Goal: Transaction & Acquisition: Download file/media

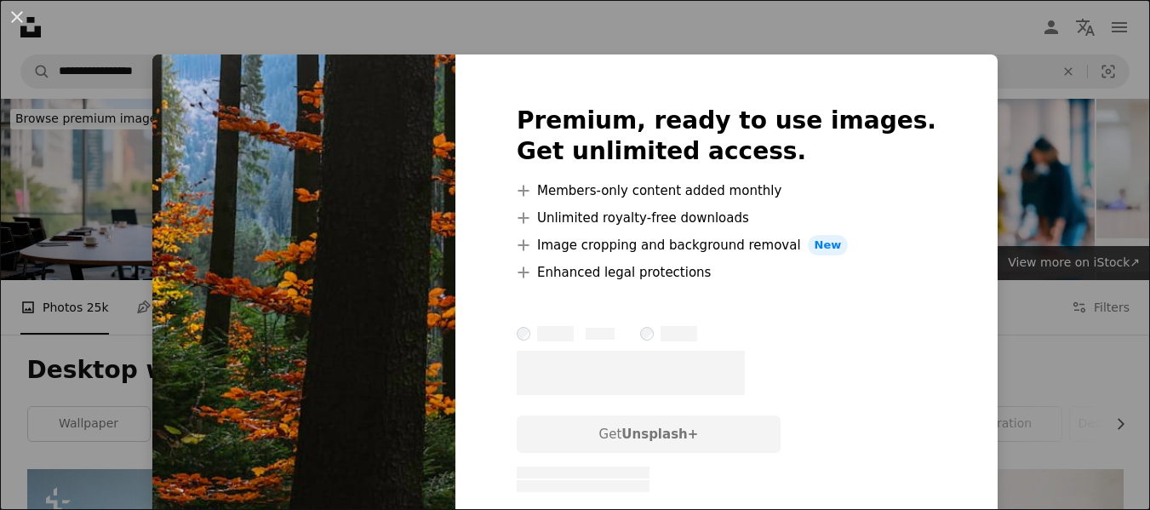
scroll to position [2556, 0]
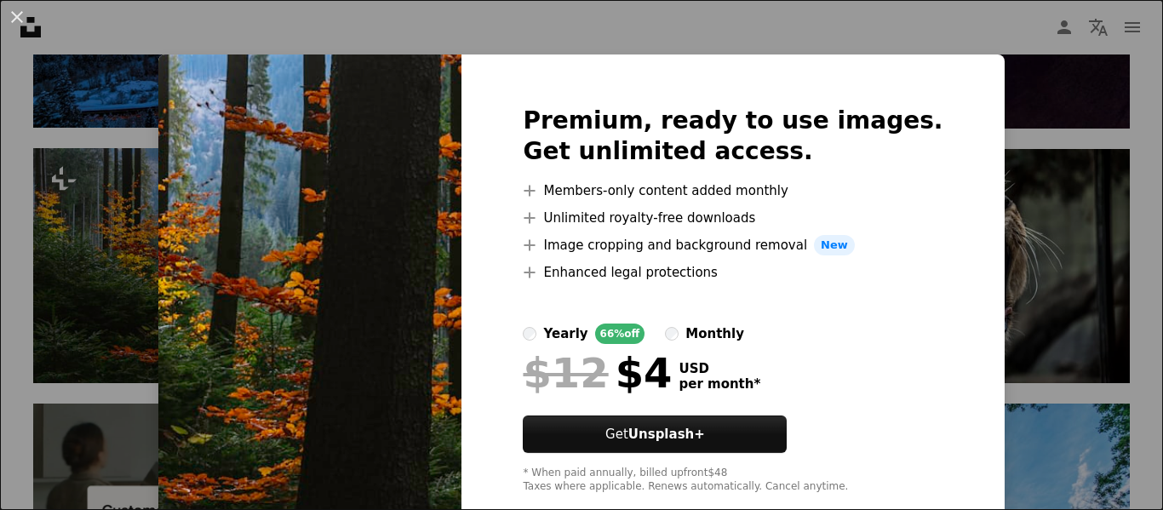
click at [249, 192] on img at bounding box center [309, 299] width 303 height 490
click at [1068, 77] on div "An X shape Premium, ready to use images. Get unlimited access. A plus sign Memb…" at bounding box center [581, 255] width 1163 height 510
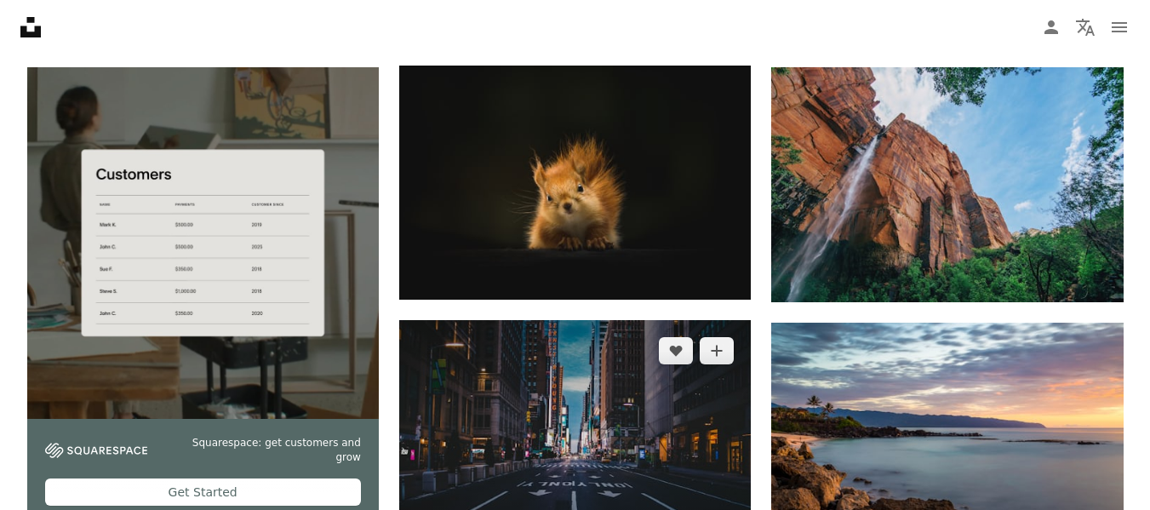
scroll to position [2897, 0]
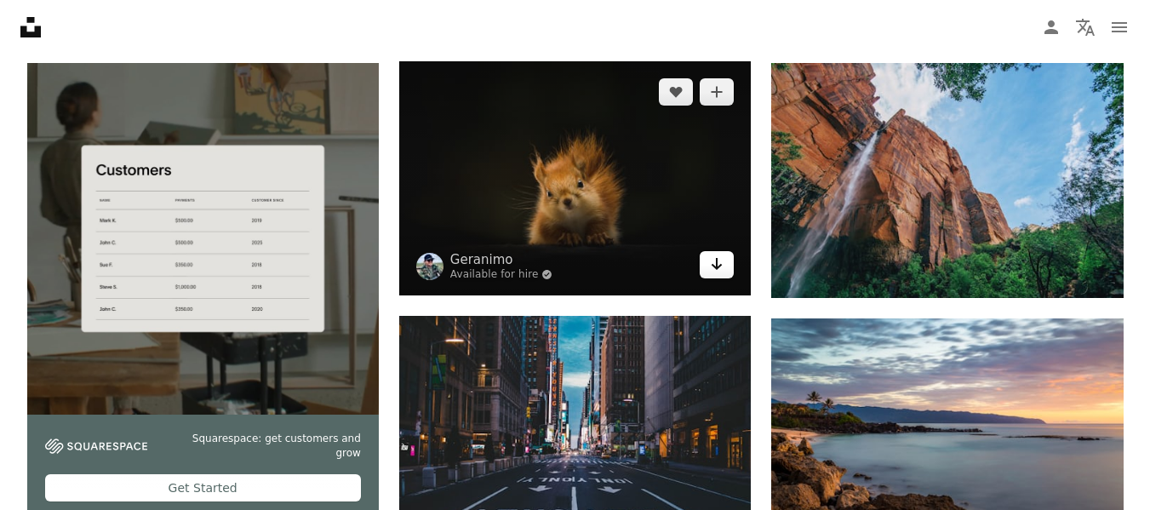
click at [717, 266] on icon "Download" at bounding box center [717, 264] width 11 height 12
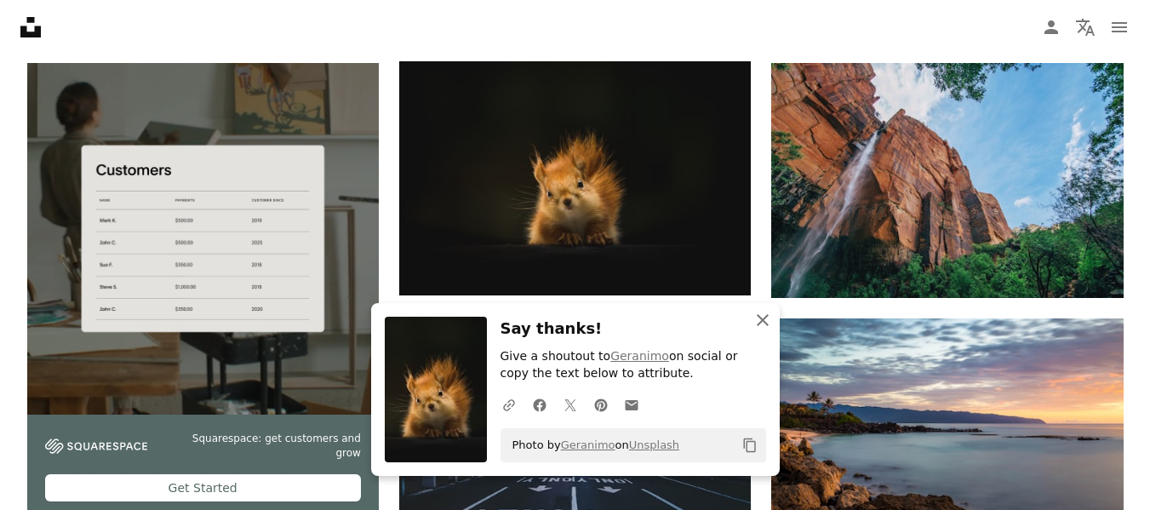
click at [758, 320] on icon "An X shape" at bounding box center [762, 320] width 20 height 20
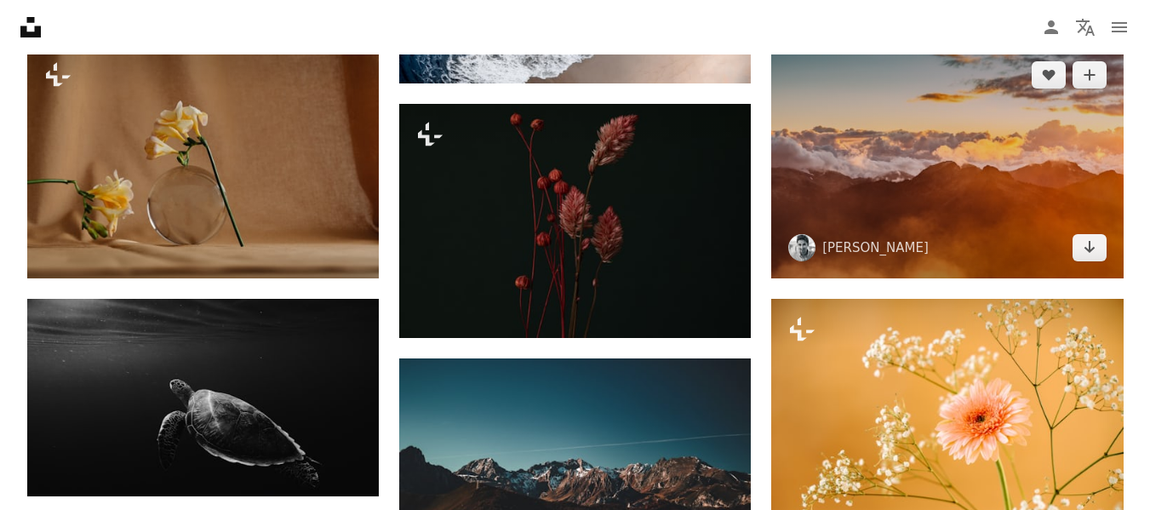
scroll to position [4769, 0]
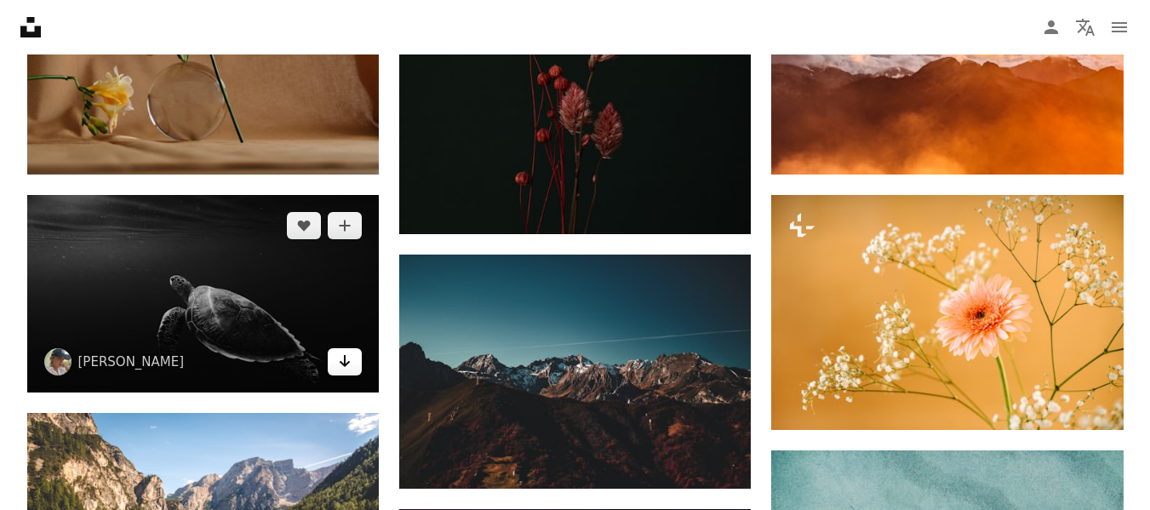
click at [342, 368] on icon "Arrow pointing down" at bounding box center [345, 361] width 14 height 20
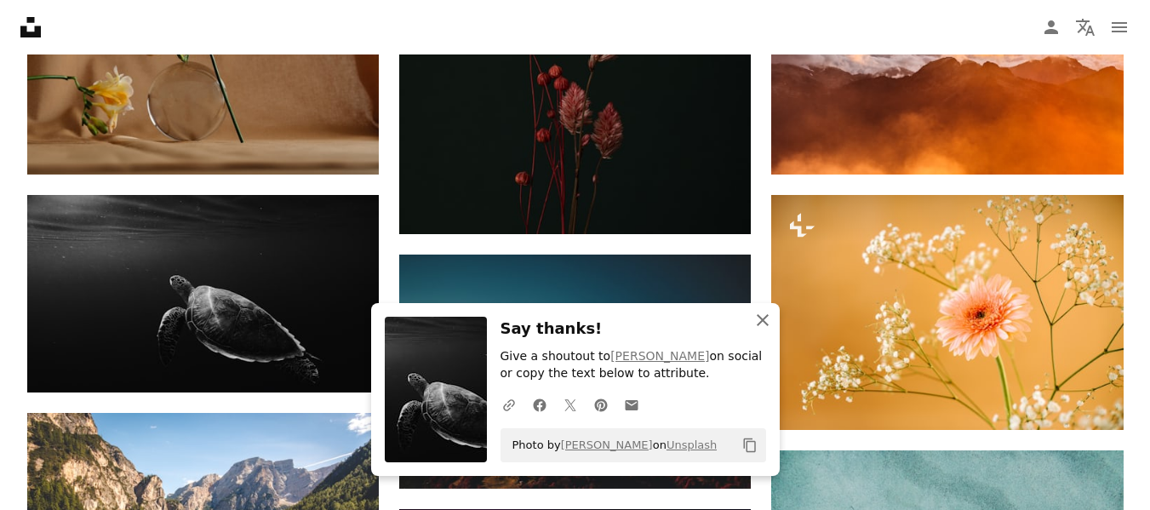
click at [764, 323] on icon "An X shape" at bounding box center [762, 320] width 20 height 20
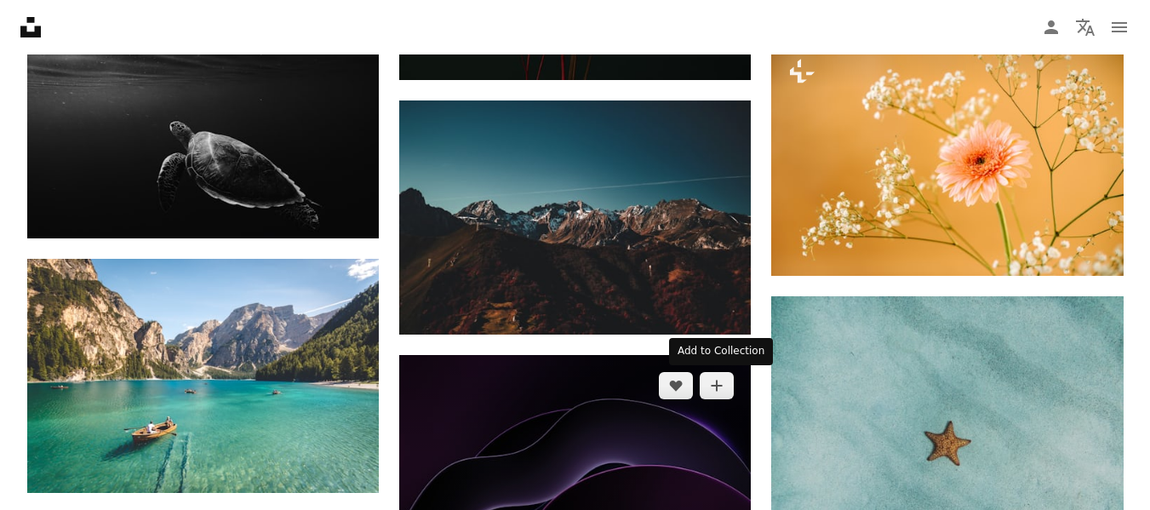
scroll to position [4940, 0]
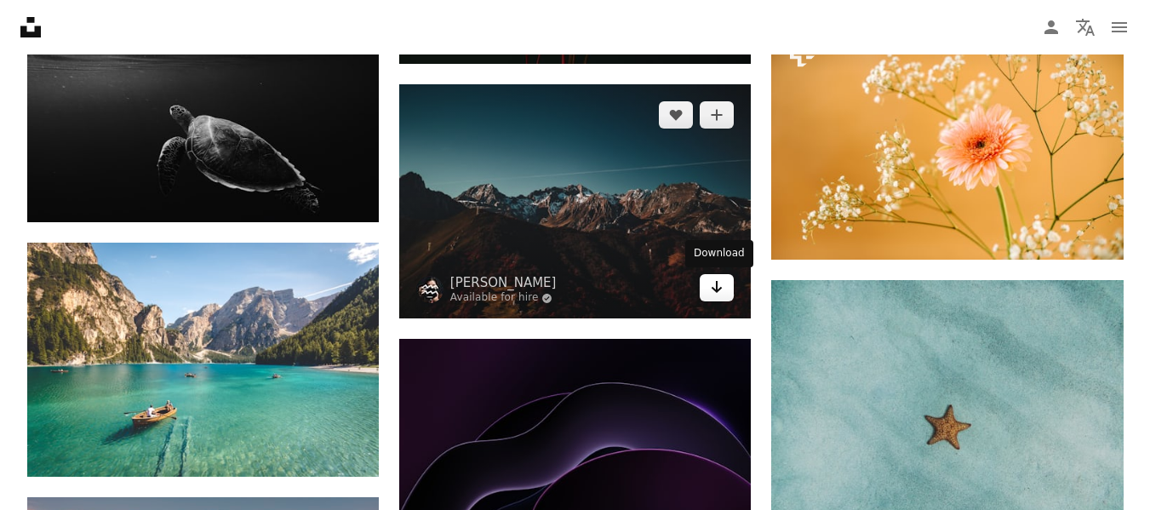
click at [710, 289] on icon "Arrow pointing down" at bounding box center [717, 287] width 14 height 20
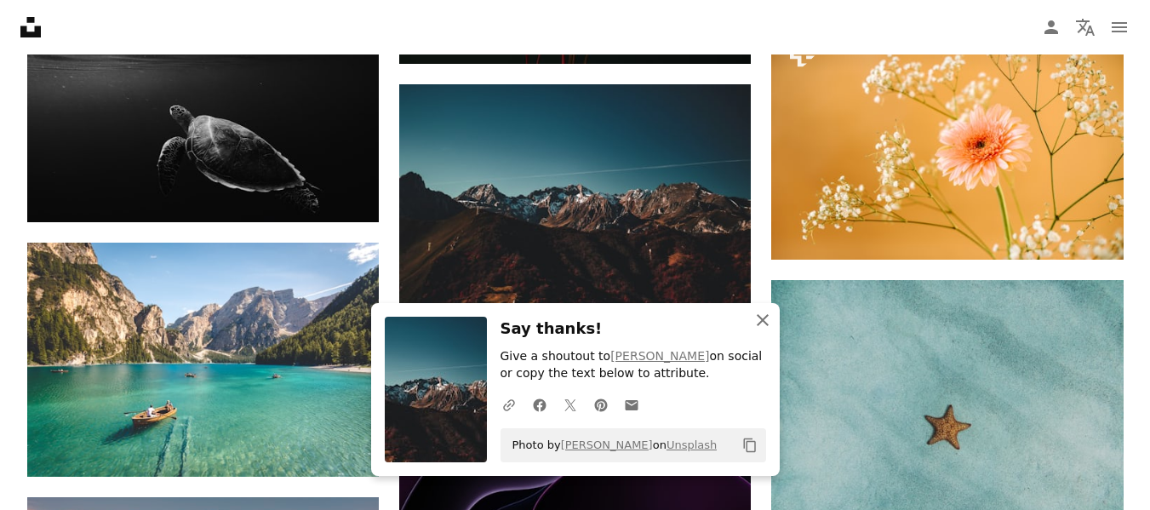
click at [764, 324] on icon "An X shape" at bounding box center [762, 320] width 20 height 20
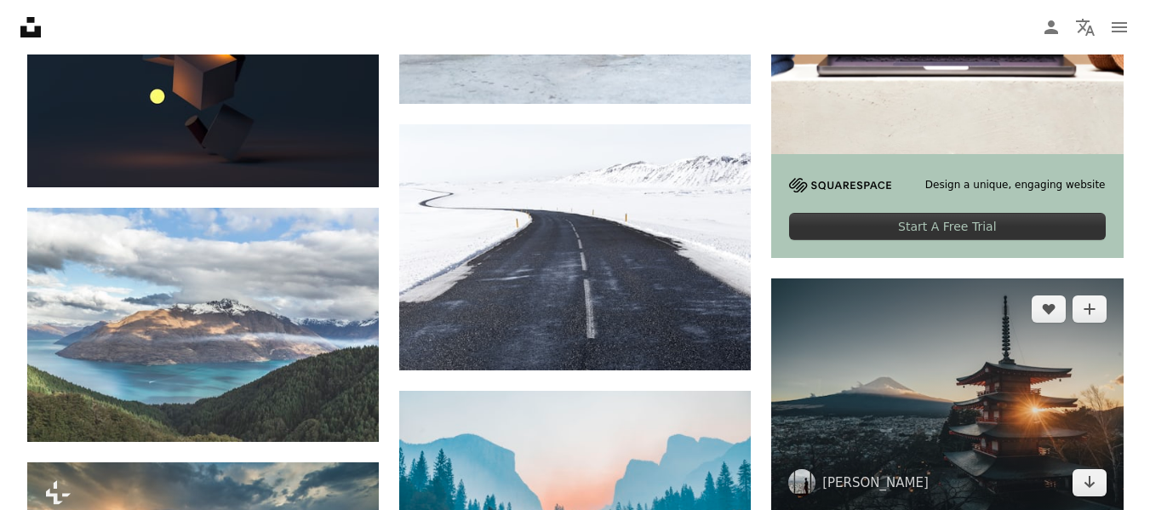
scroll to position [5961, 0]
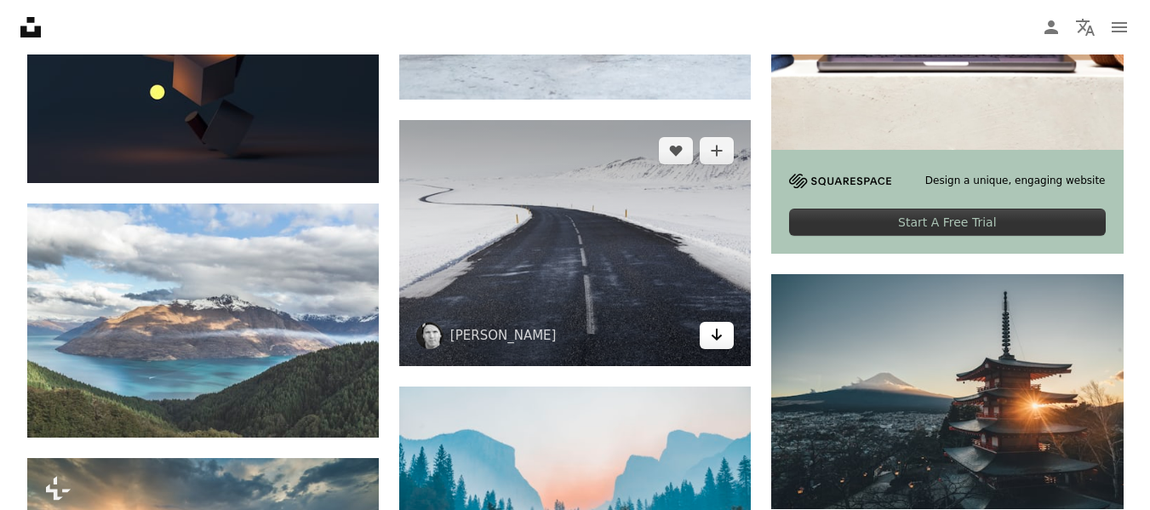
click at [704, 338] on link "Arrow pointing down" at bounding box center [717, 335] width 34 height 27
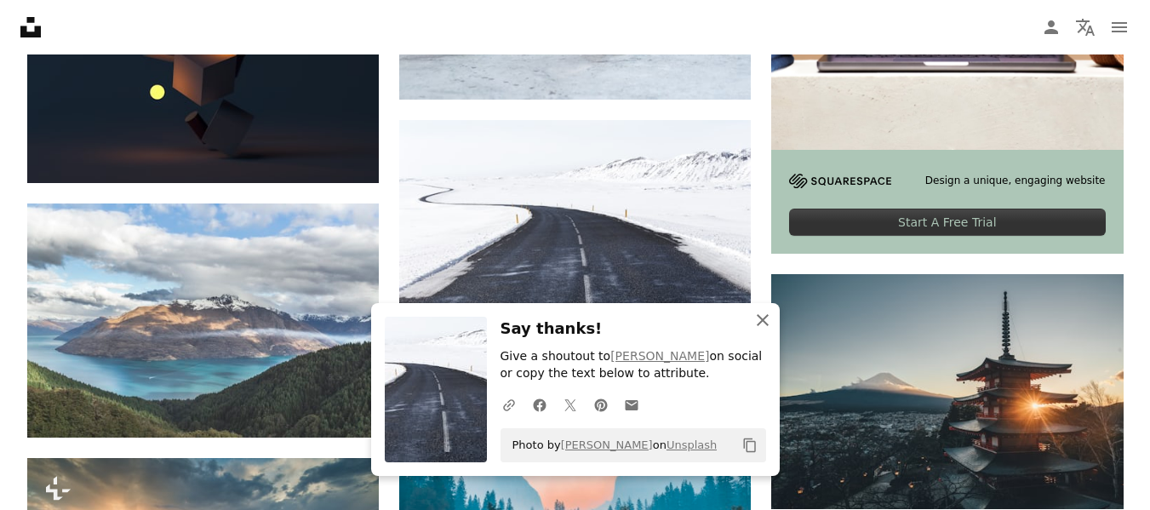
click at [764, 321] on icon "button" at bounding box center [763, 320] width 12 height 12
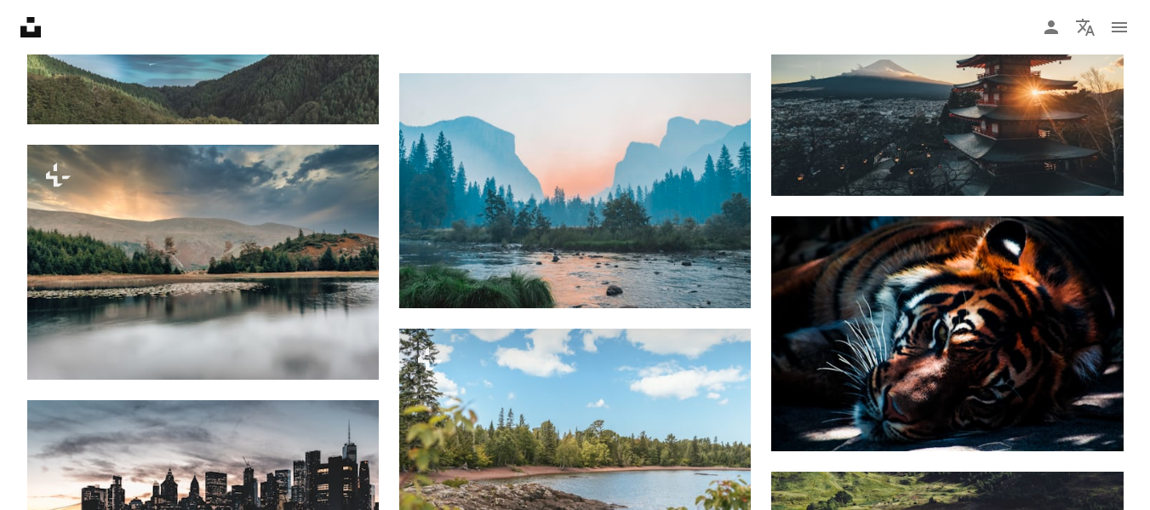
scroll to position [6301, 0]
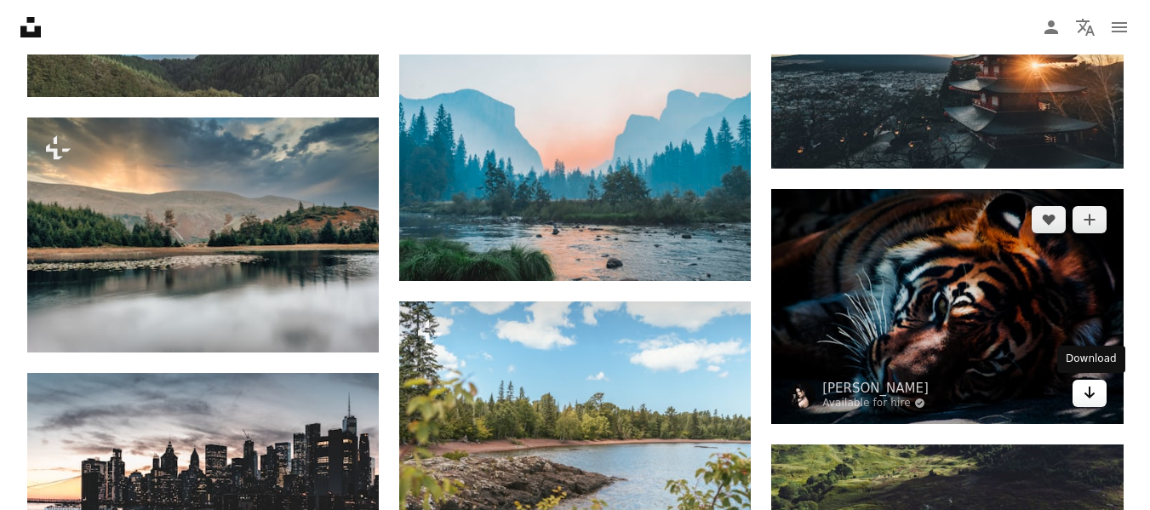
click at [1078, 391] on link "Arrow pointing down" at bounding box center [1090, 393] width 34 height 27
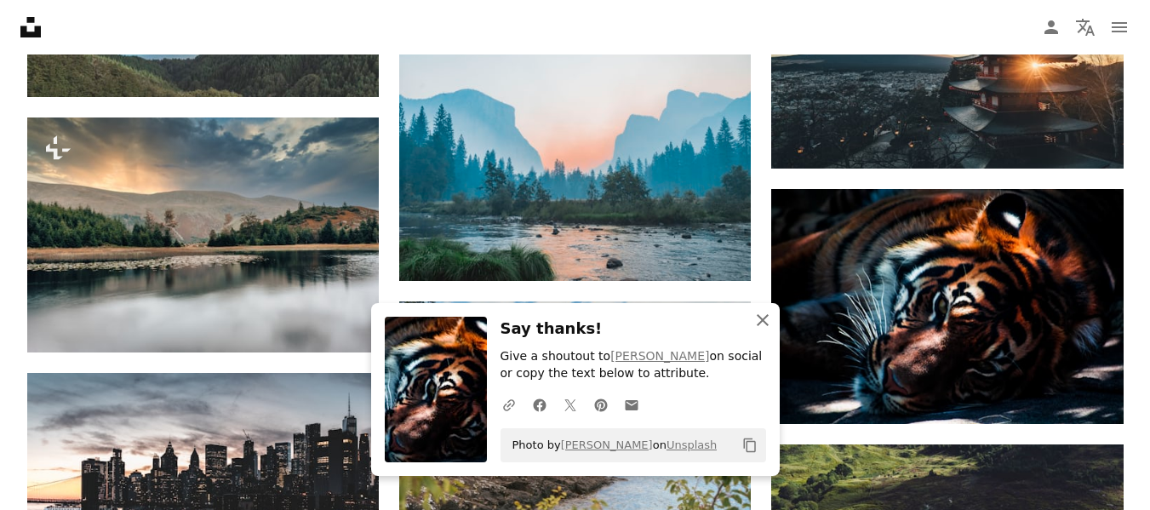
click at [754, 323] on icon "An X shape" at bounding box center [762, 320] width 20 height 20
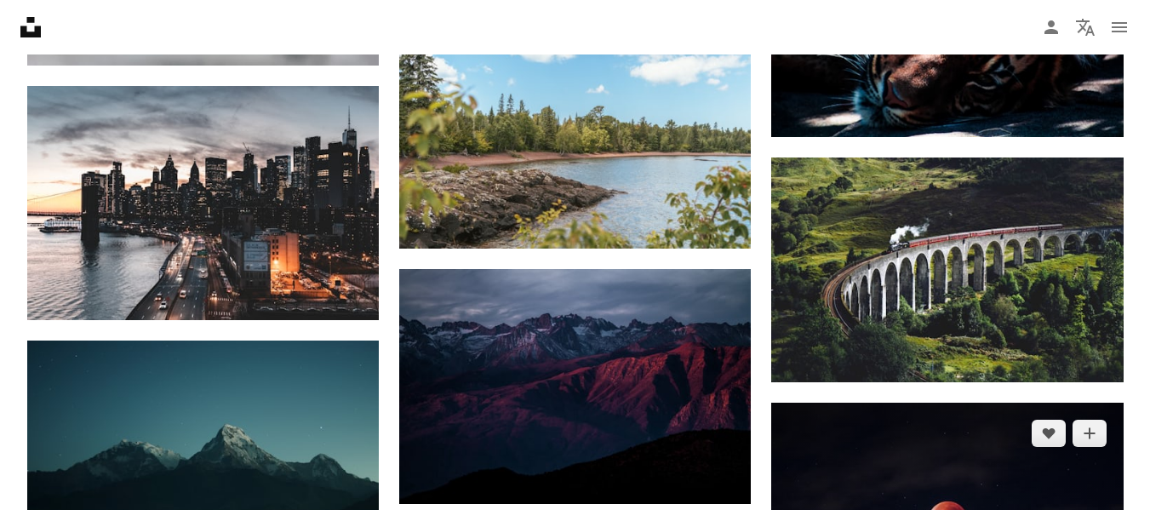
scroll to position [6642, 0]
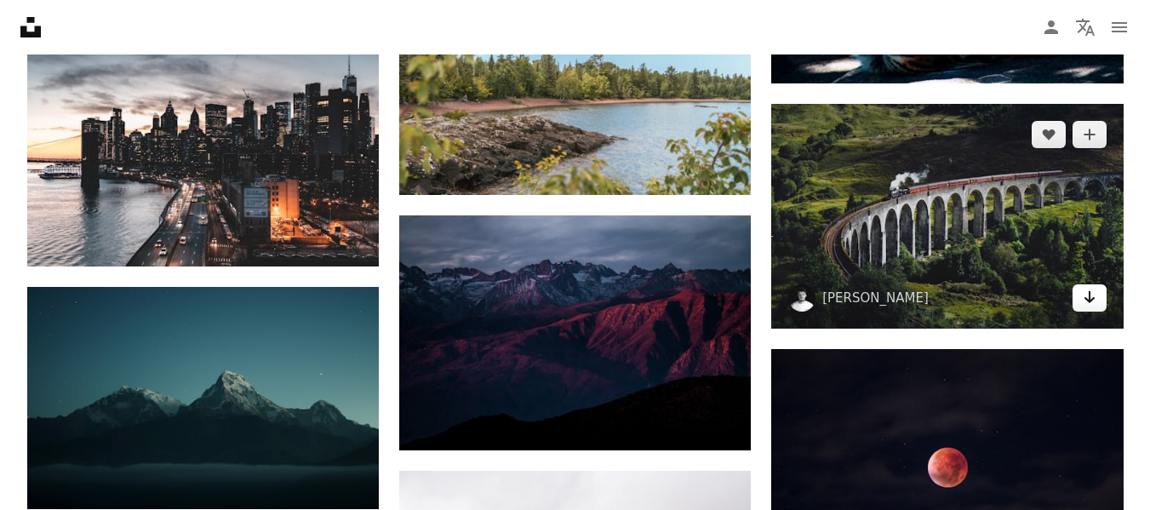
click at [1083, 300] on icon "Arrow pointing down" at bounding box center [1090, 297] width 14 height 20
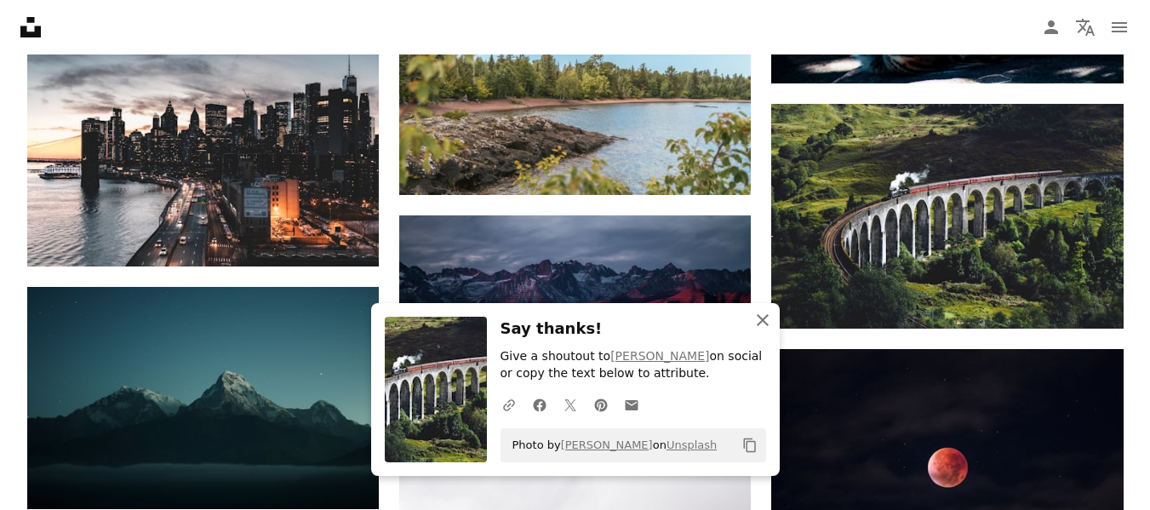
click at [751, 317] on button "An X shape Close" at bounding box center [763, 320] width 34 height 34
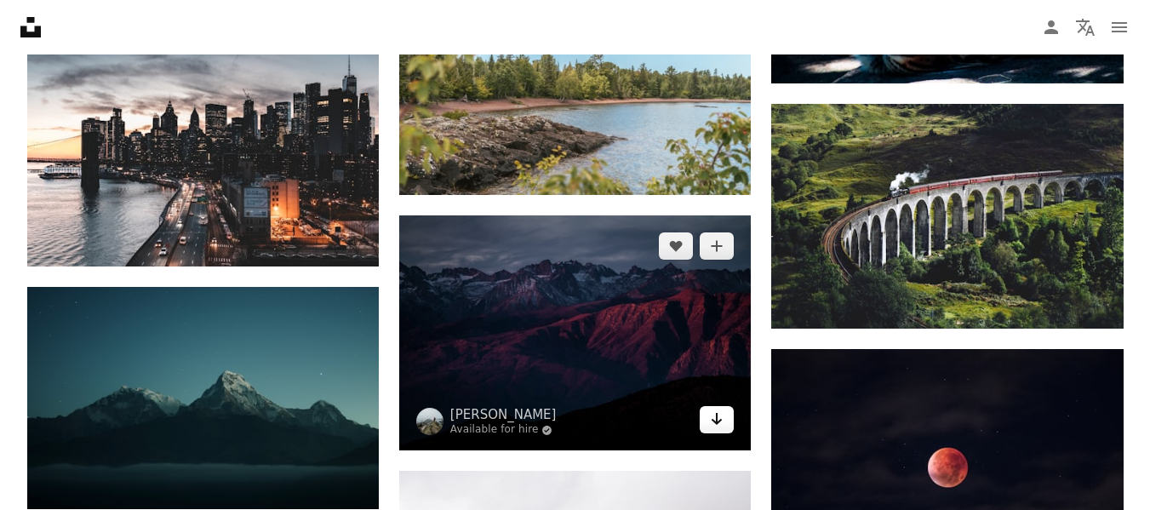
click at [708, 428] on link "Arrow pointing down" at bounding box center [717, 419] width 34 height 27
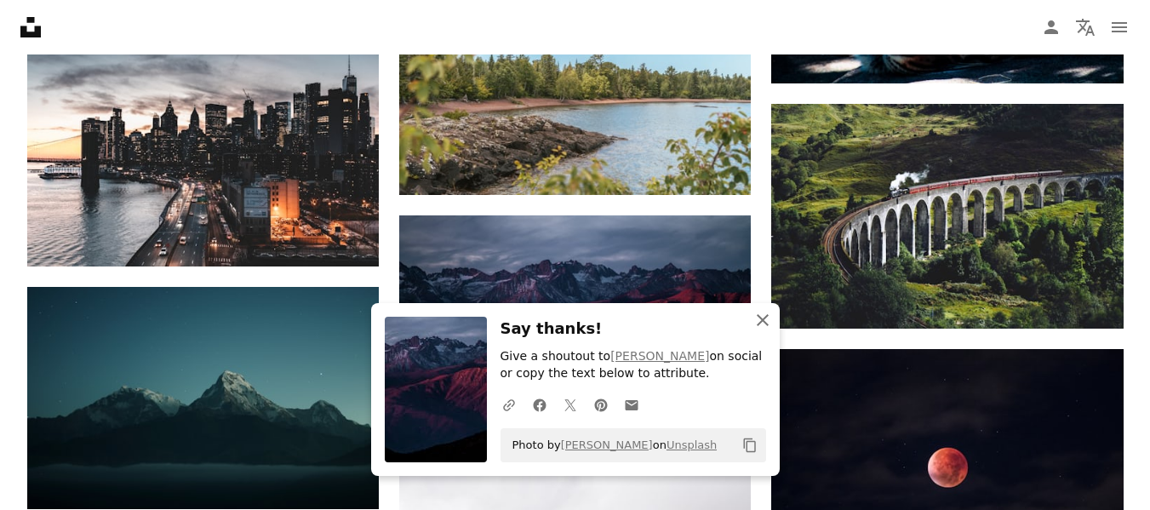
click at [756, 322] on icon "An X shape" at bounding box center [762, 320] width 20 height 20
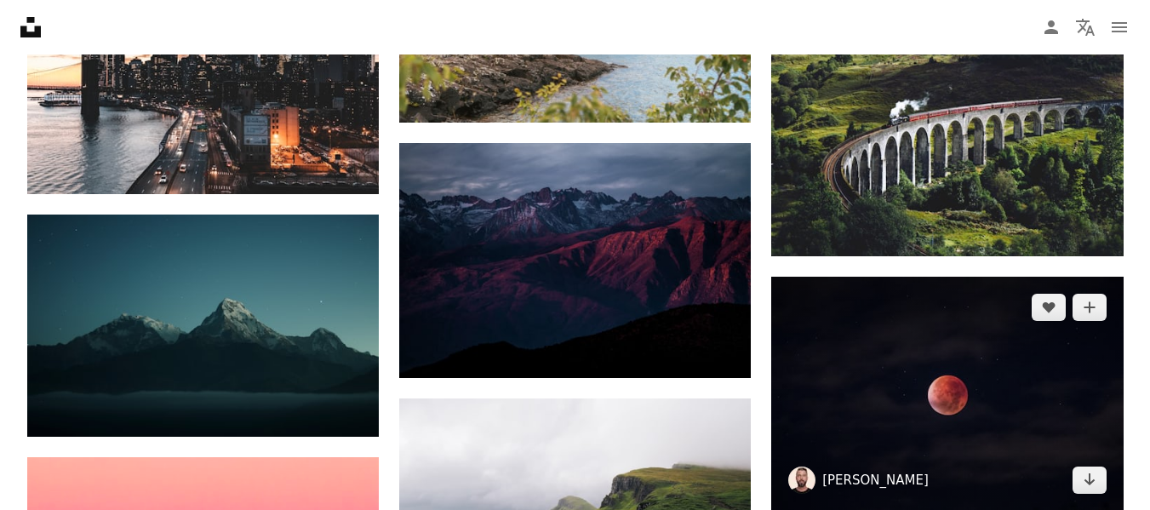
scroll to position [6812, 0]
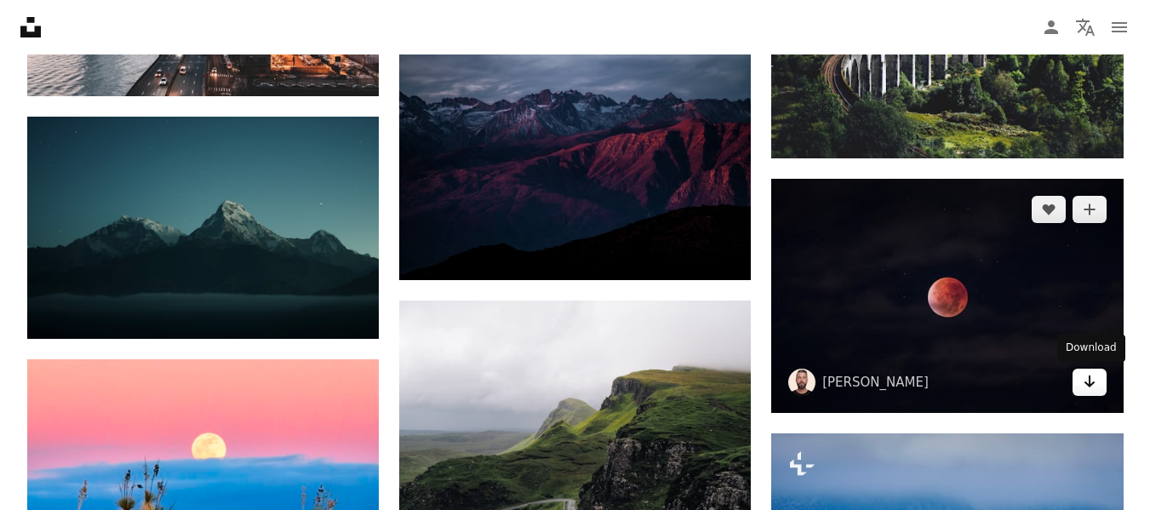
click at [1090, 380] on icon "Arrow pointing down" at bounding box center [1090, 381] width 14 height 20
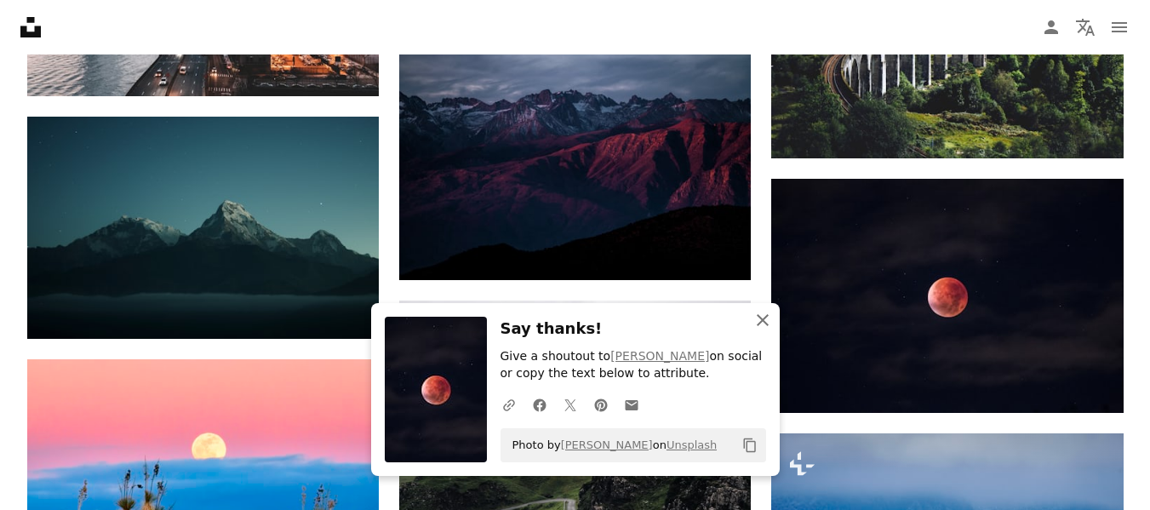
click at [759, 325] on icon "An X shape" at bounding box center [762, 320] width 20 height 20
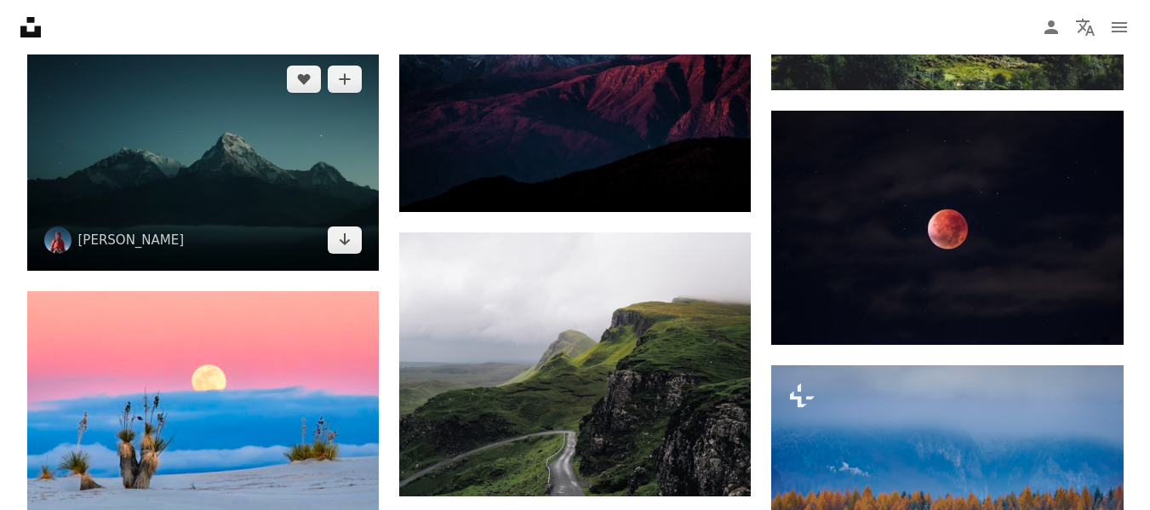
scroll to position [6982, 0]
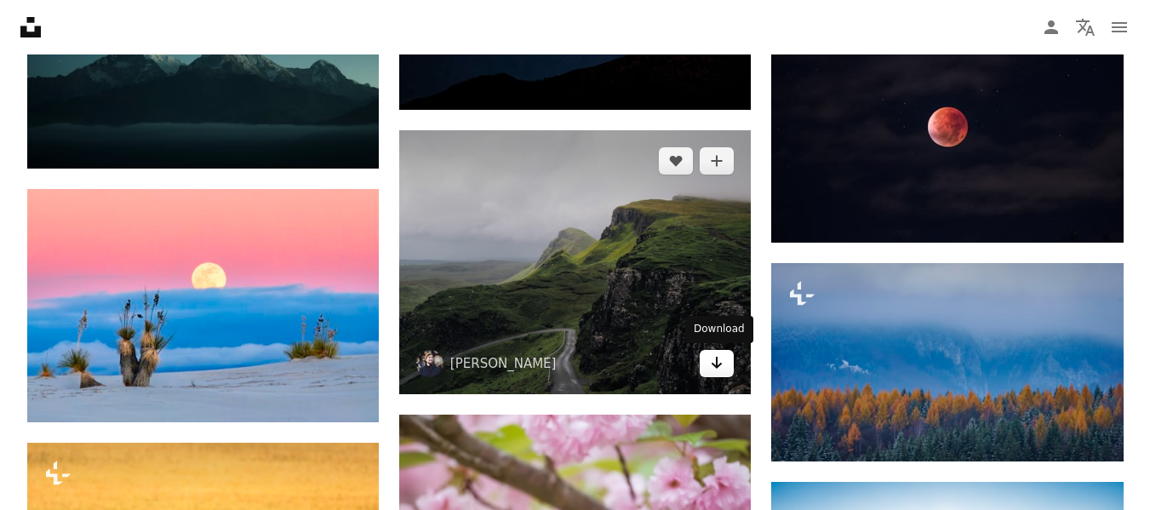
click at [712, 364] on icon "Download" at bounding box center [717, 363] width 11 height 12
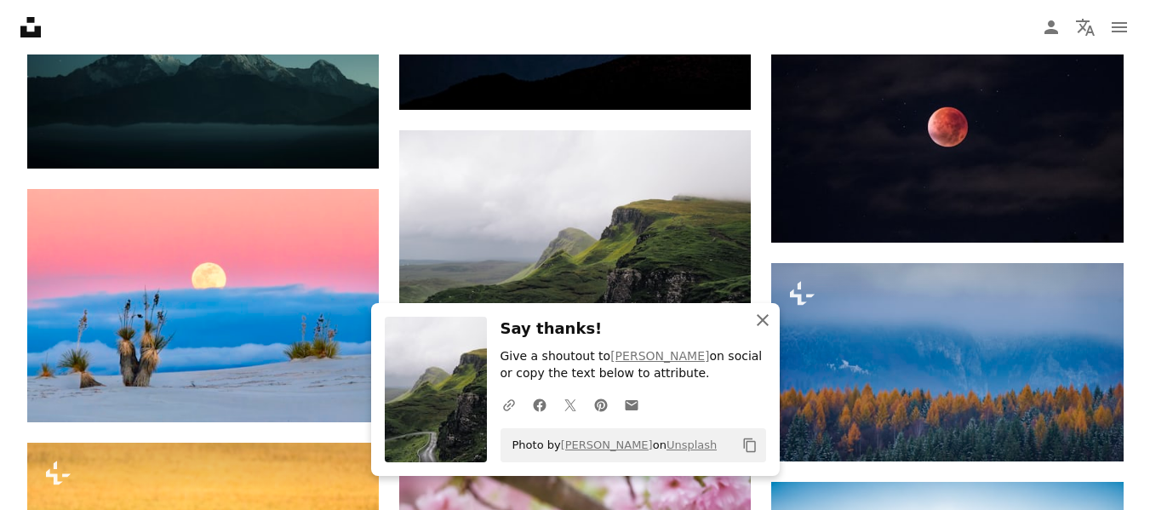
click at [758, 311] on icon "An X shape" at bounding box center [762, 320] width 20 height 20
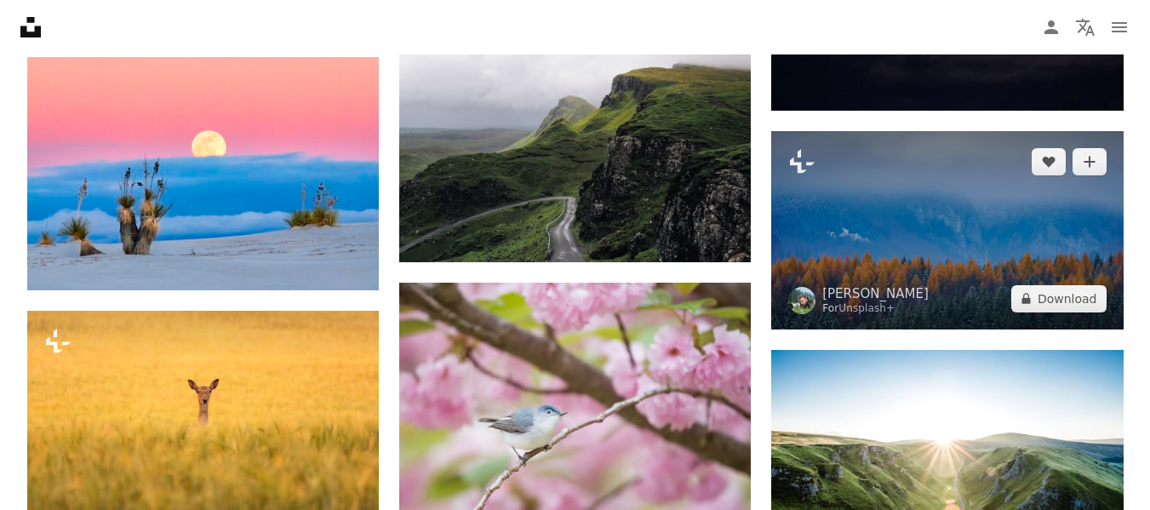
scroll to position [7238, 0]
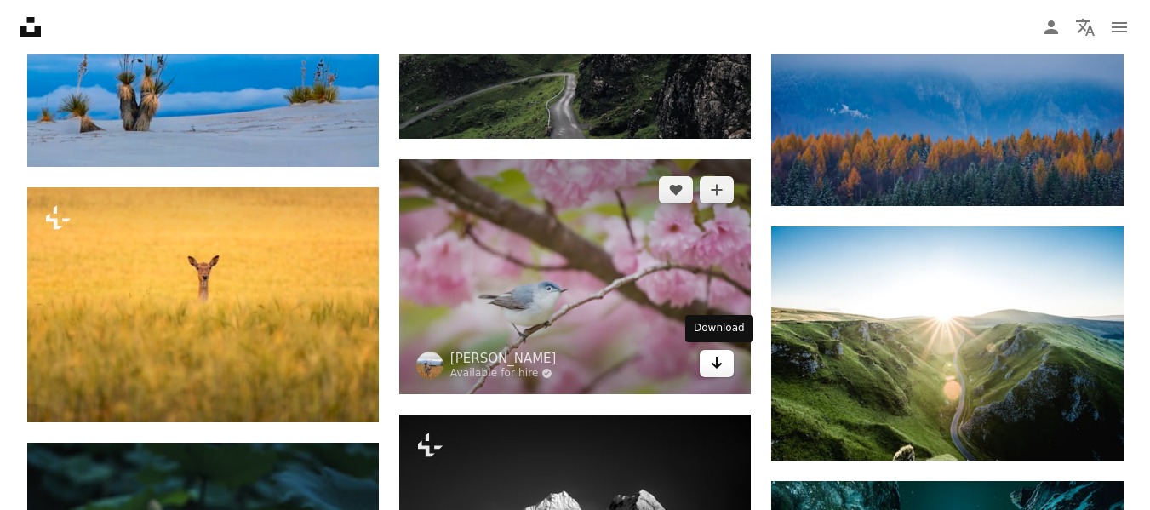
click at [713, 363] on icon "Download" at bounding box center [717, 363] width 11 height 12
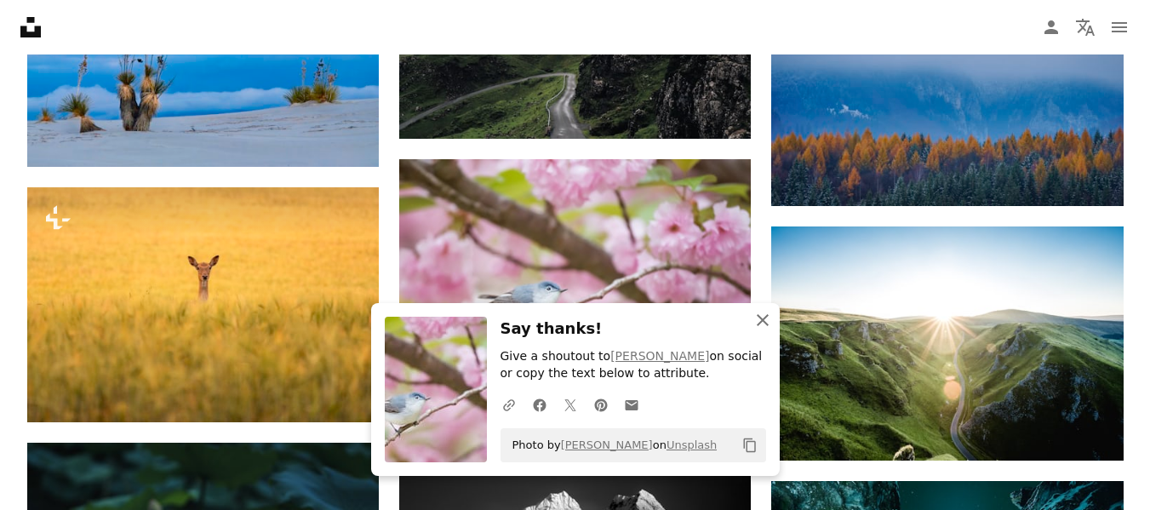
click at [756, 320] on icon "An X shape" at bounding box center [762, 320] width 20 height 20
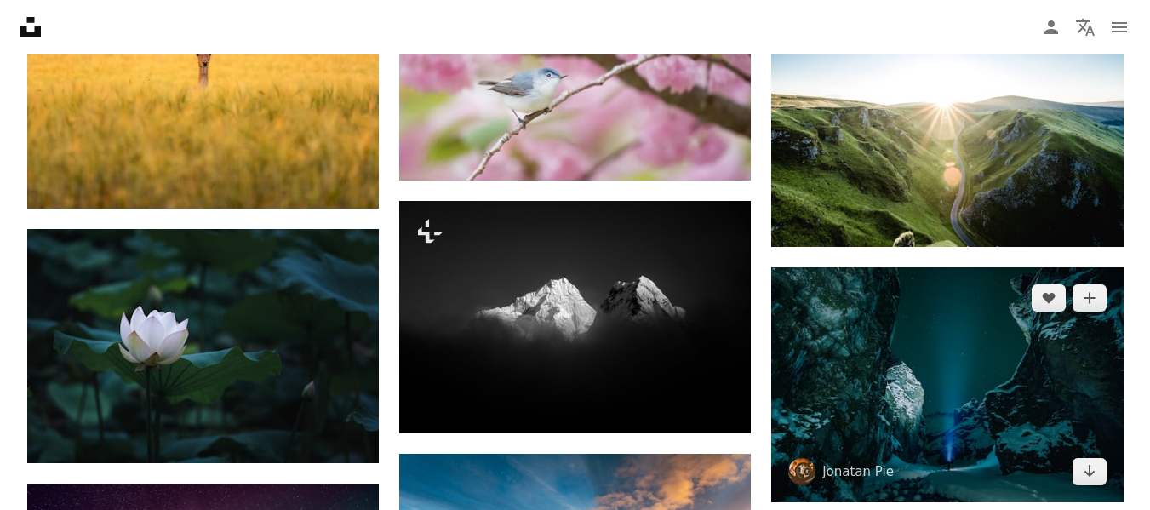
scroll to position [7493, 0]
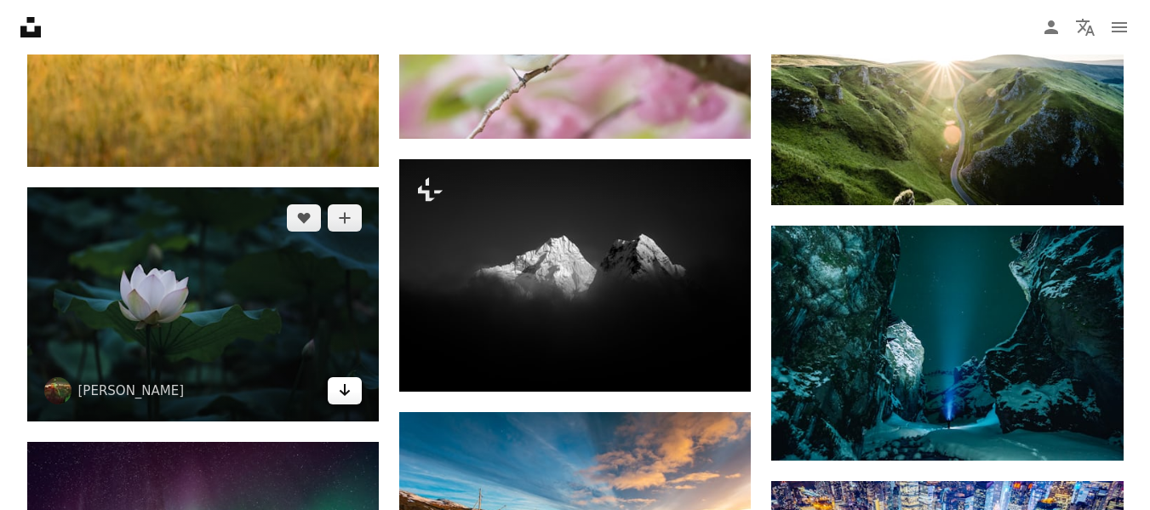
click at [353, 389] on link "Arrow pointing down" at bounding box center [345, 390] width 34 height 27
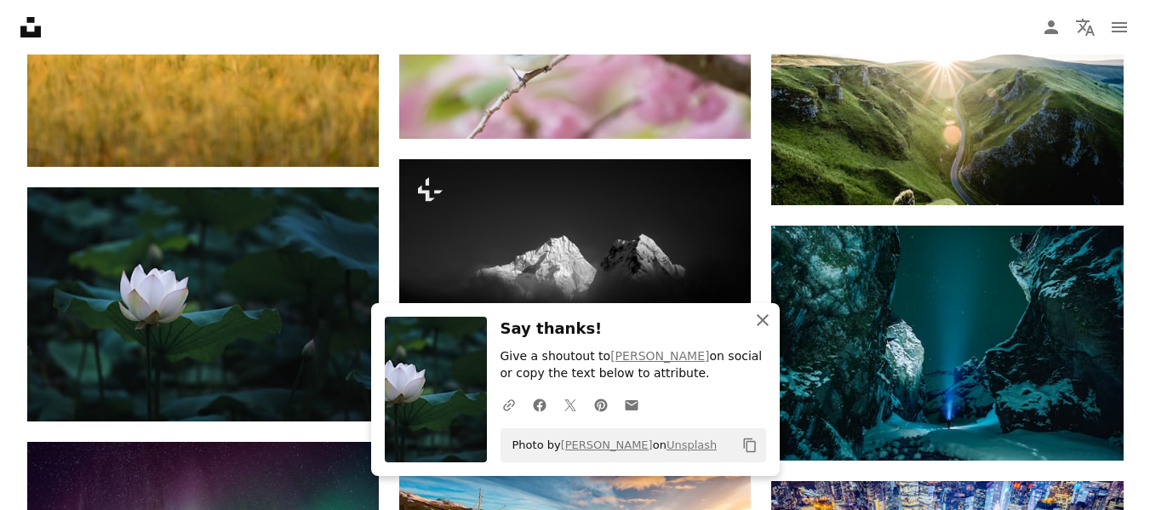
click at [767, 316] on icon "button" at bounding box center [763, 320] width 12 height 12
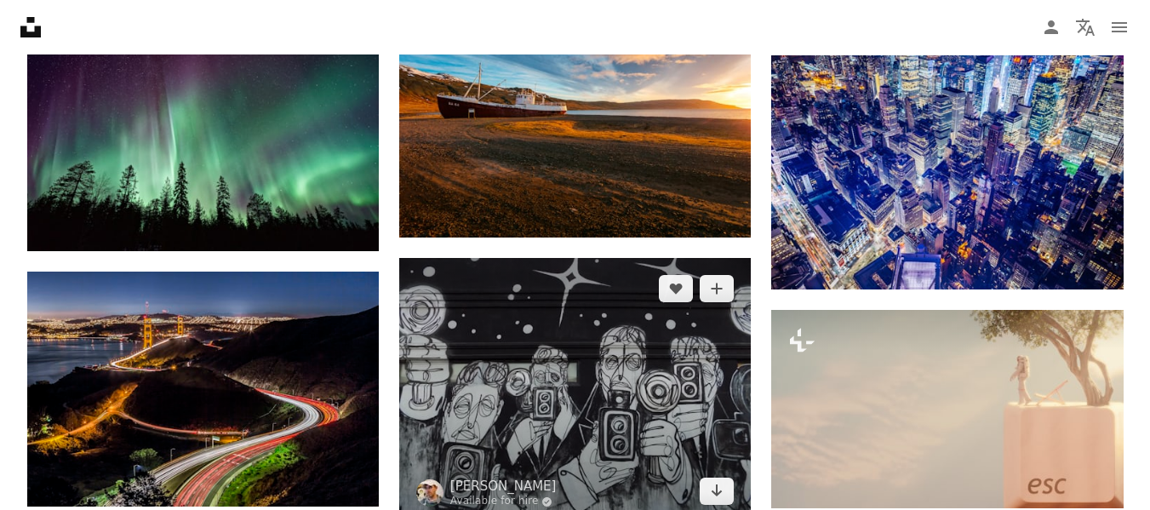
scroll to position [8004, 0]
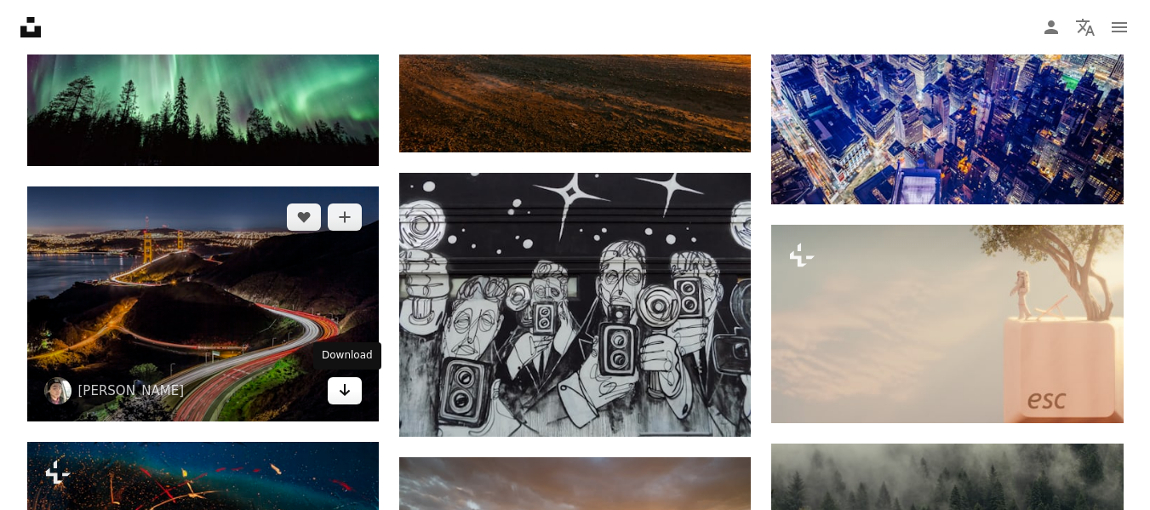
click at [352, 385] on link "Arrow pointing down" at bounding box center [345, 390] width 34 height 27
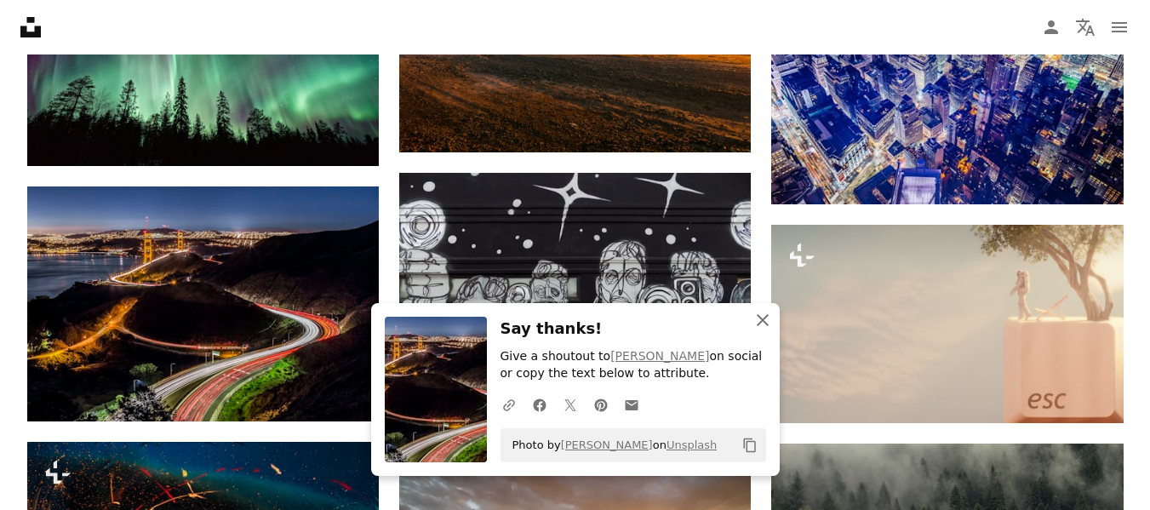
click at [762, 321] on icon "button" at bounding box center [763, 320] width 12 height 12
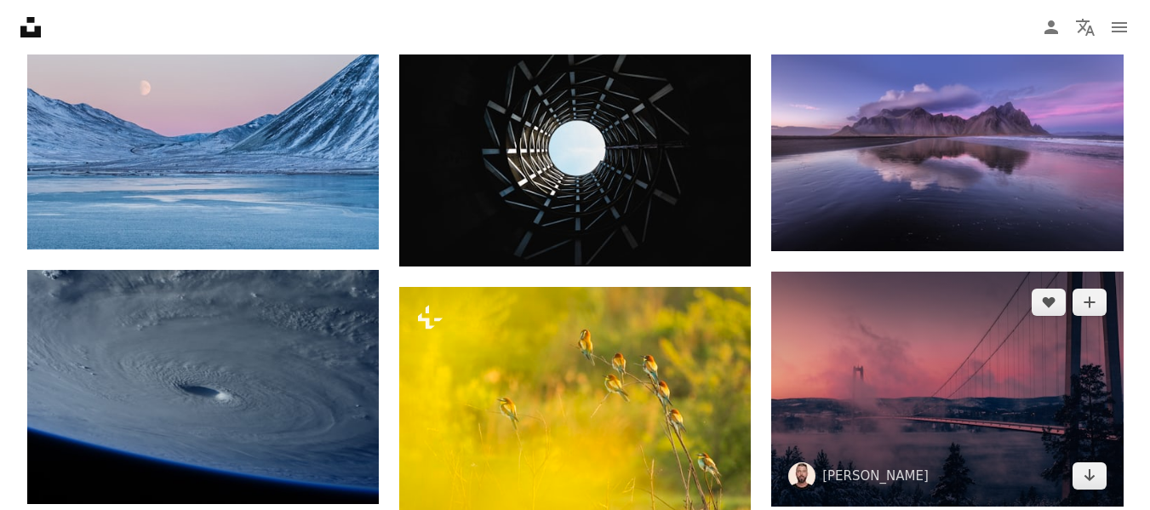
scroll to position [8855, 0]
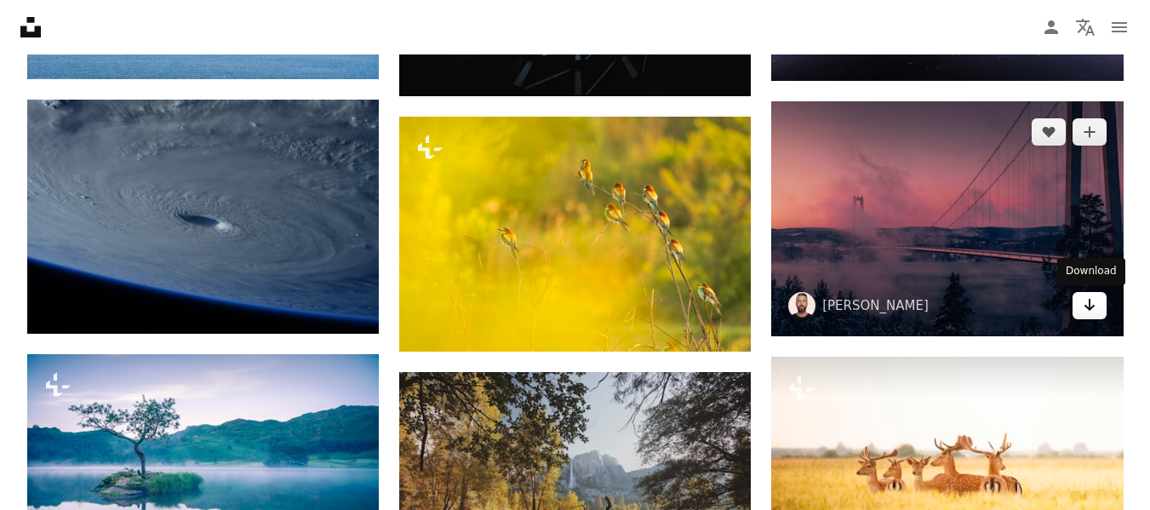
click at [1086, 307] on icon "Download" at bounding box center [1089, 305] width 11 height 12
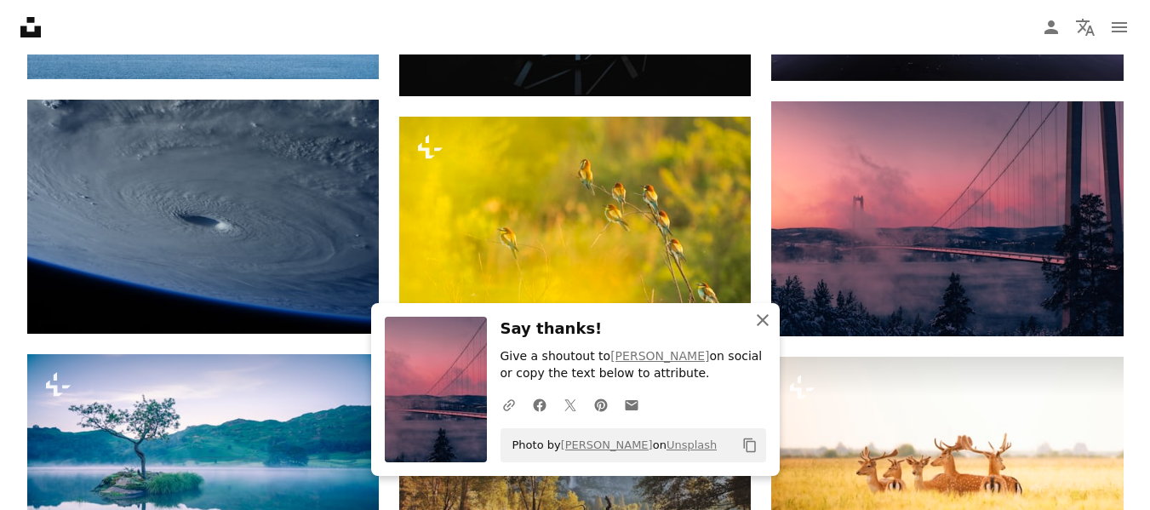
click at [774, 323] on button "An X shape Close" at bounding box center [763, 320] width 34 height 34
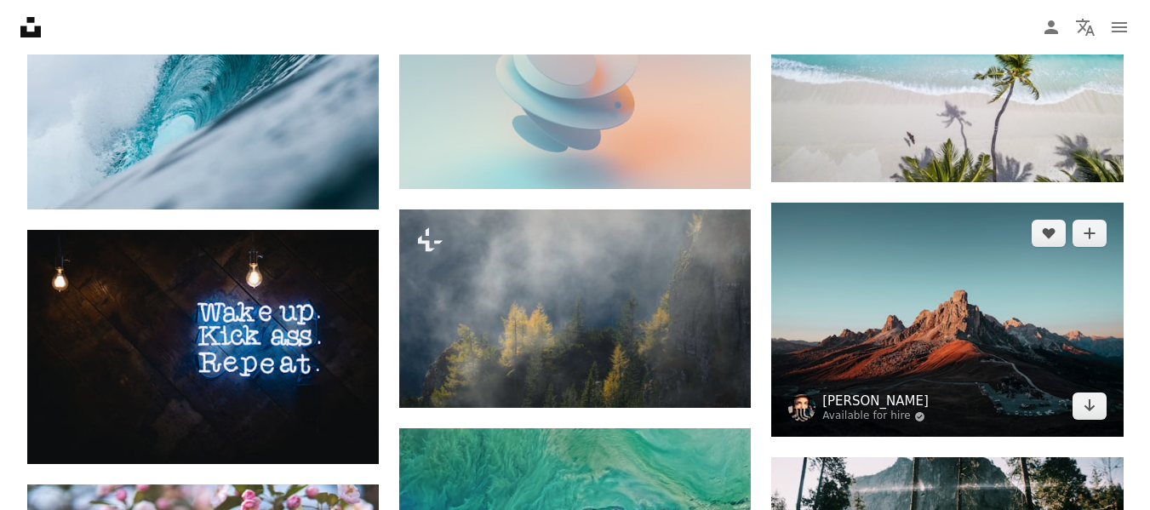
scroll to position [9536, 0]
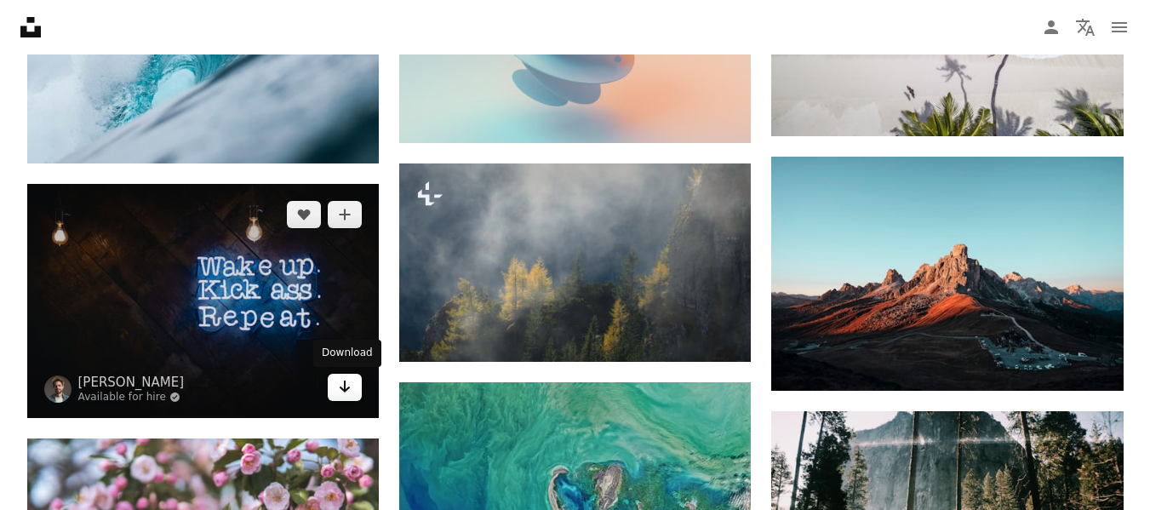
click at [351, 386] on icon "Arrow pointing down" at bounding box center [345, 386] width 14 height 20
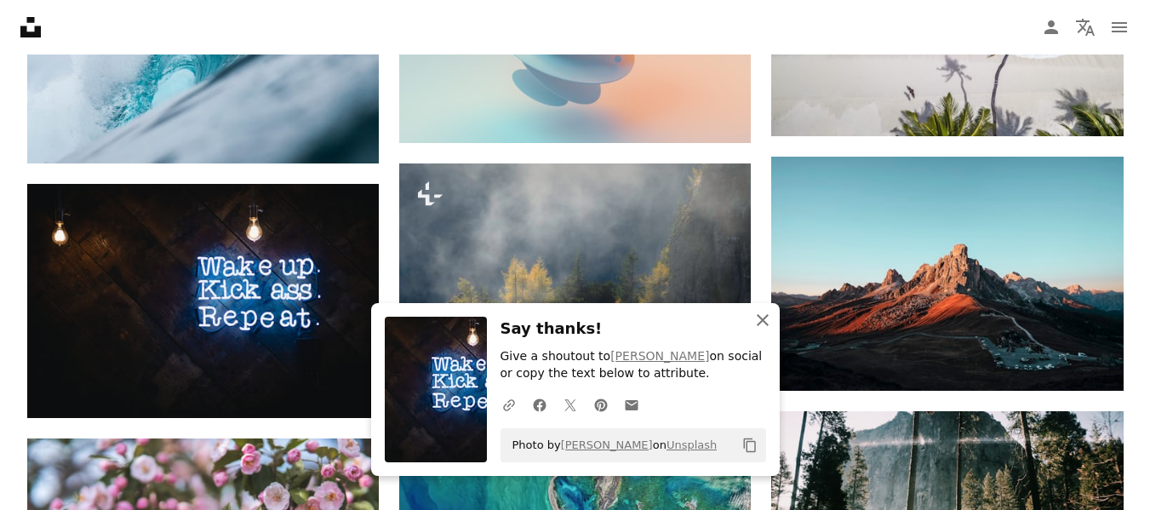
click at [758, 325] on icon "An X shape" at bounding box center [762, 320] width 20 height 20
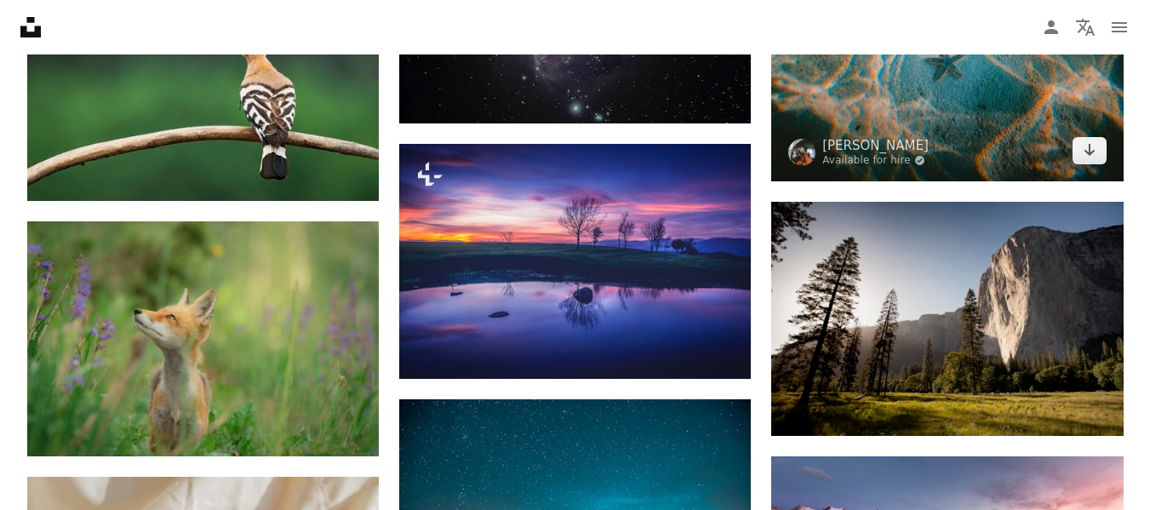
scroll to position [10557, 0]
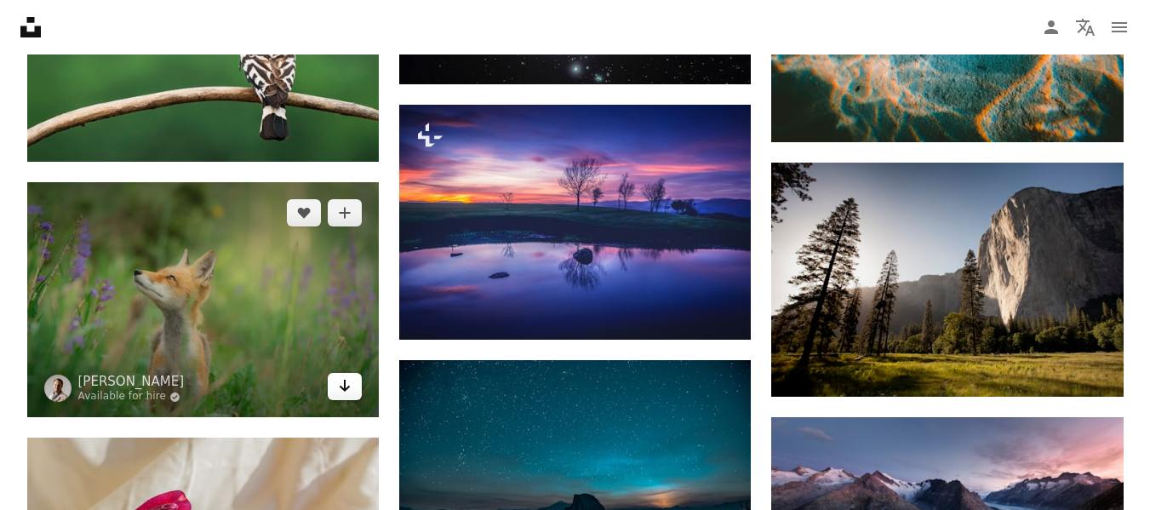
click at [339, 392] on icon "Arrow pointing down" at bounding box center [345, 385] width 14 height 20
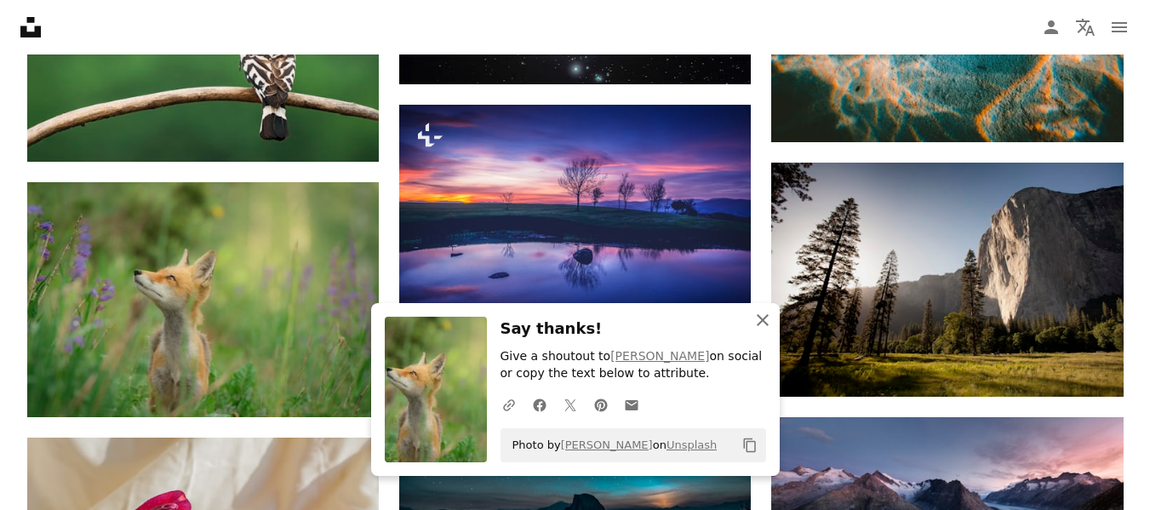
click at [764, 324] on icon "An X shape" at bounding box center [762, 320] width 20 height 20
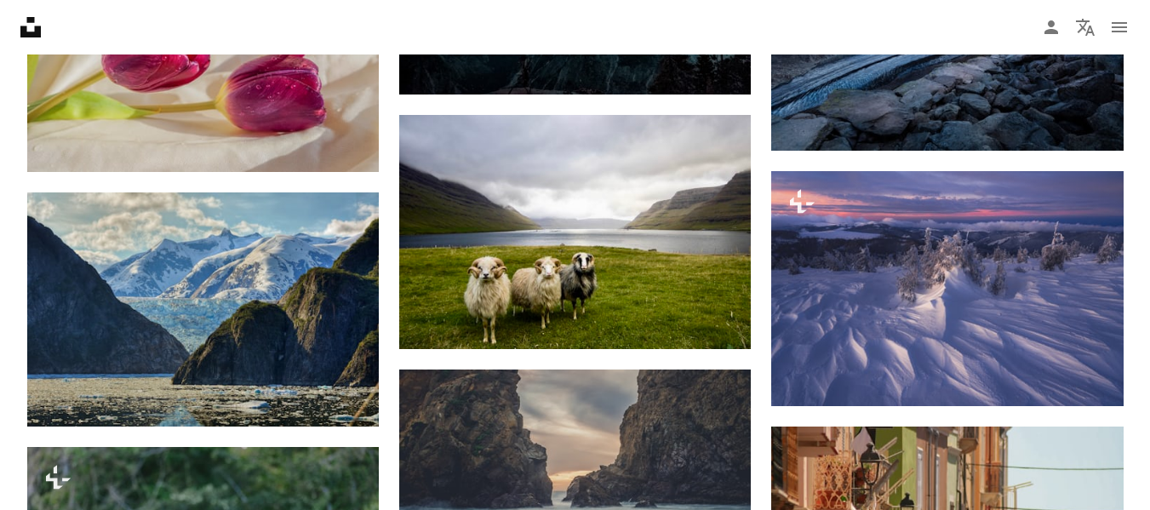
scroll to position [11068, 0]
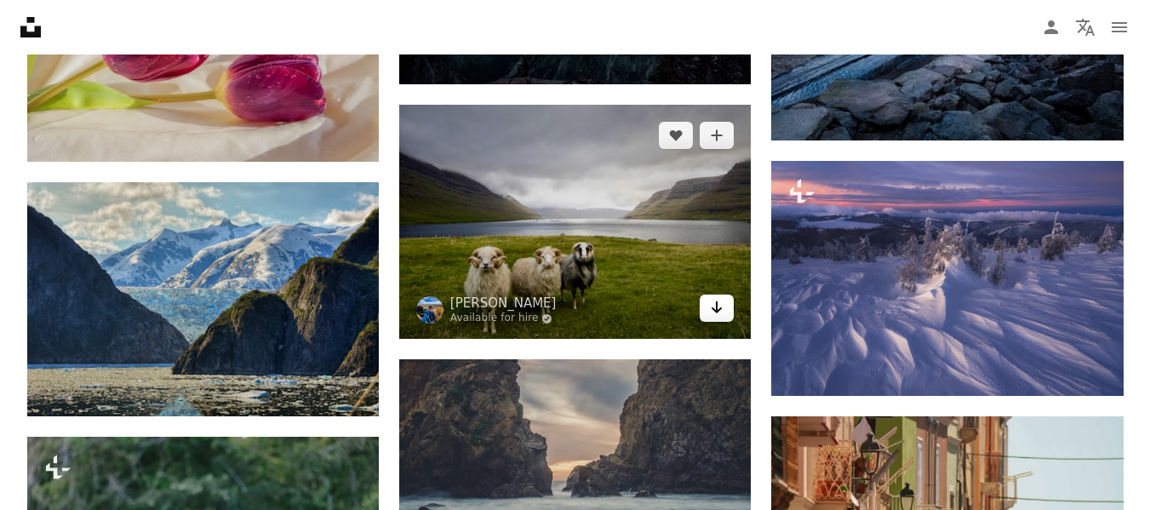
click at [724, 312] on icon "Arrow pointing down" at bounding box center [717, 307] width 14 height 20
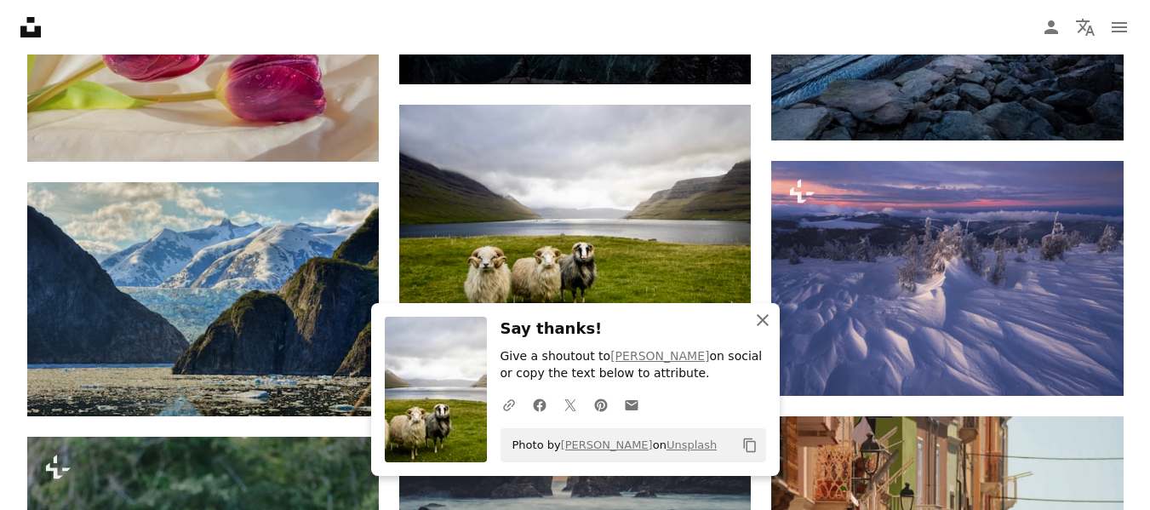
click at [762, 312] on icon "An X shape" at bounding box center [762, 320] width 20 height 20
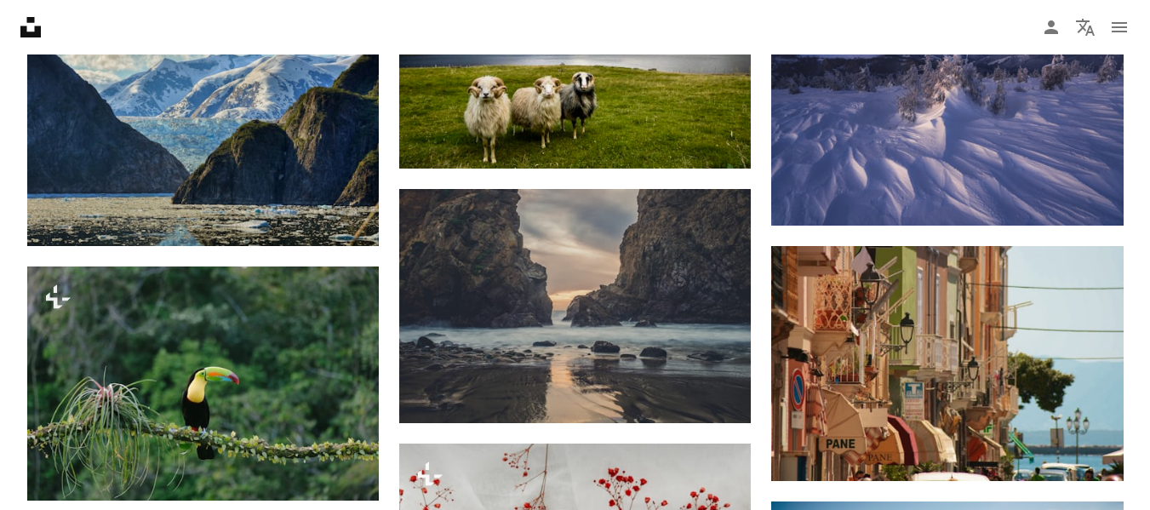
scroll to position [11153, 0]
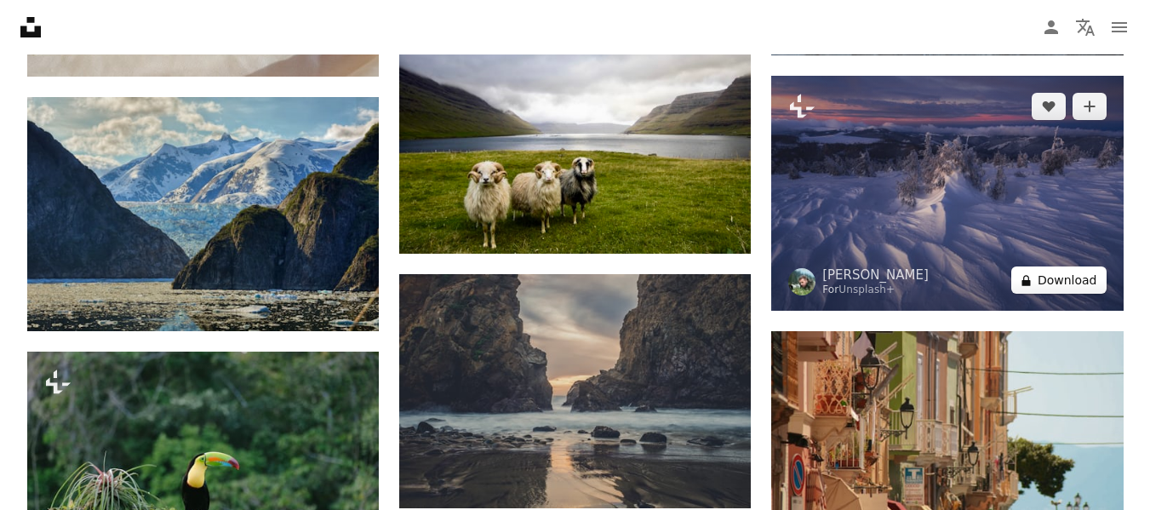
click at [1046, 283] on button "A lock Download" at bounding box center [1058, 279] width 95 height 27
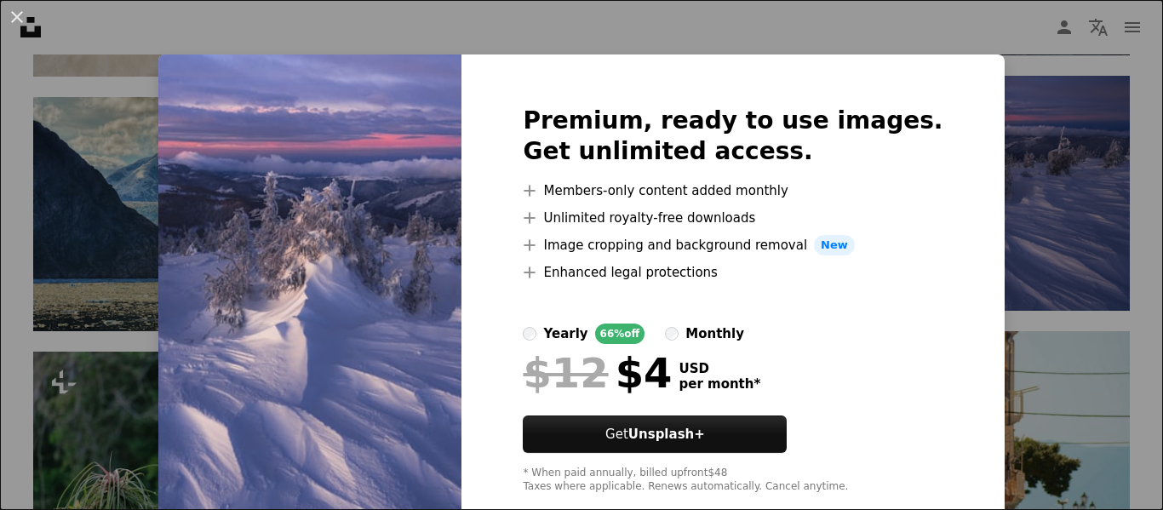
click at [289, 195] on img at bounding box center [309, 299] width 303 height 490
click at [97, 232] on div "An X shape Premium, ready to use images. Get unlimited access. A plus sign Memb…" at bounding box center [581, 255] width 1163 height 510
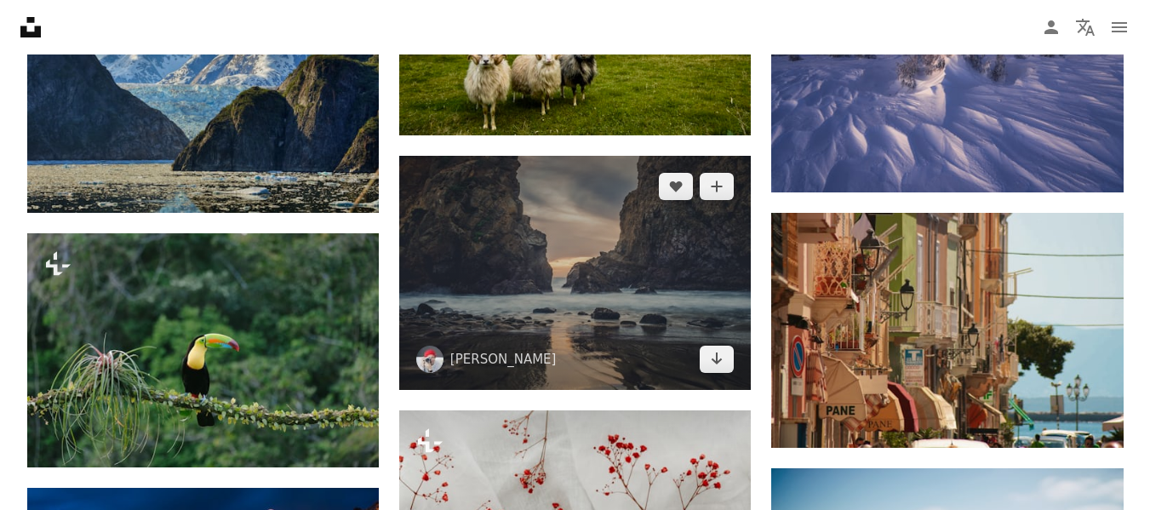
scroll to position [11324, 0]
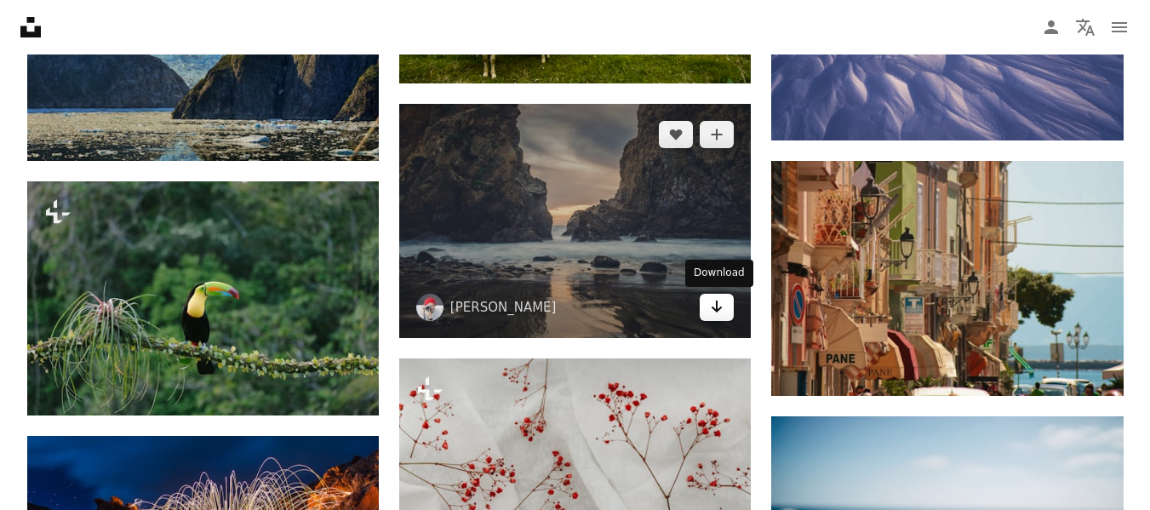
click at [724, 312] on icon "Arrow pointing down" at bounding box center [717, 306] width 14 height 20
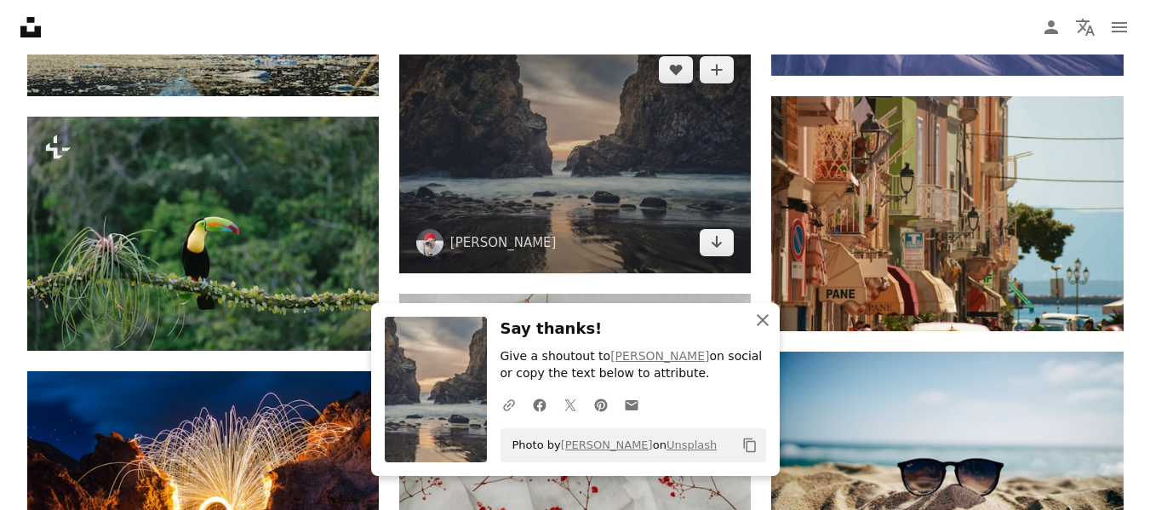
scroll to position [11494, 0]
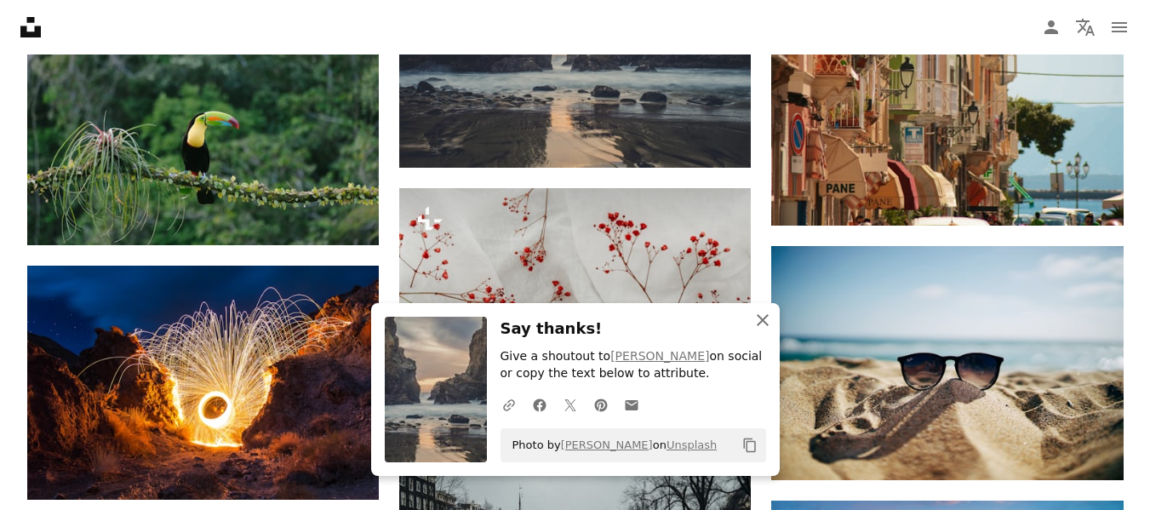
click at [769, 317] on icon "An X shape" at bounding box center [762, 320] width 20 height 20
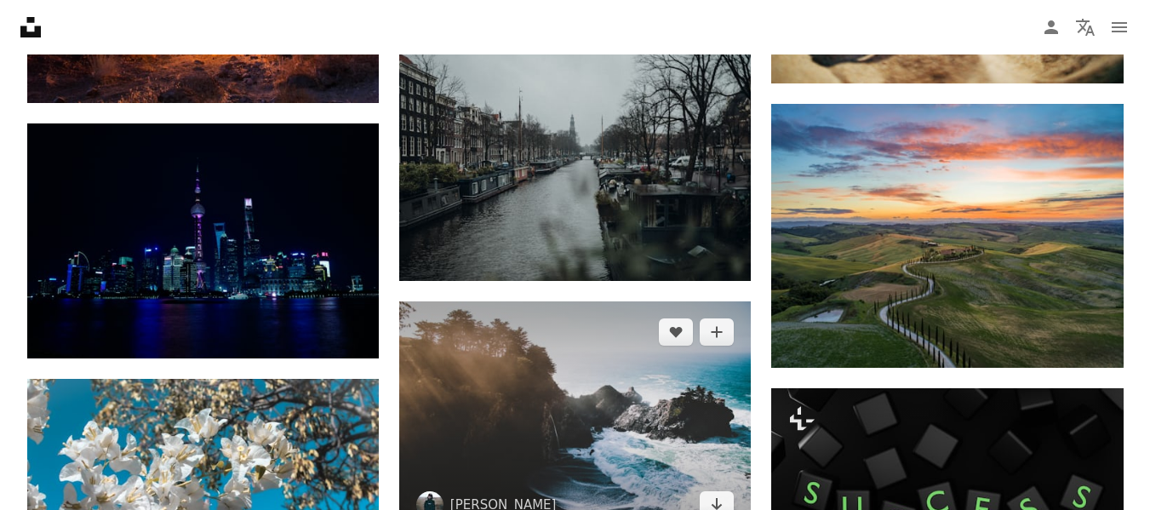
scroll to position [12005, 0]
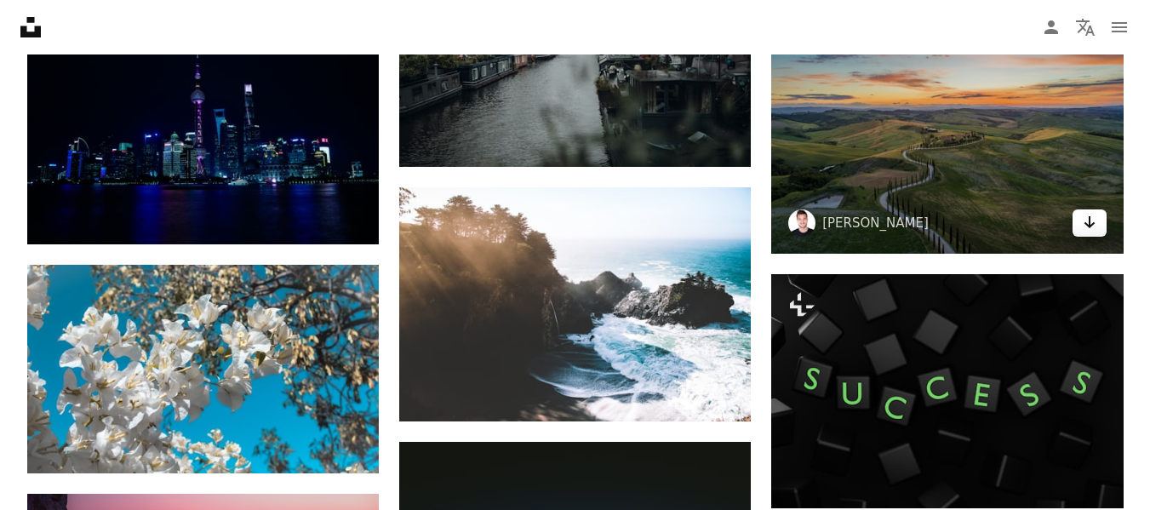
click at [1088, 226] on icon "Download" at bounding box center [1089, 222] width 11 height 12
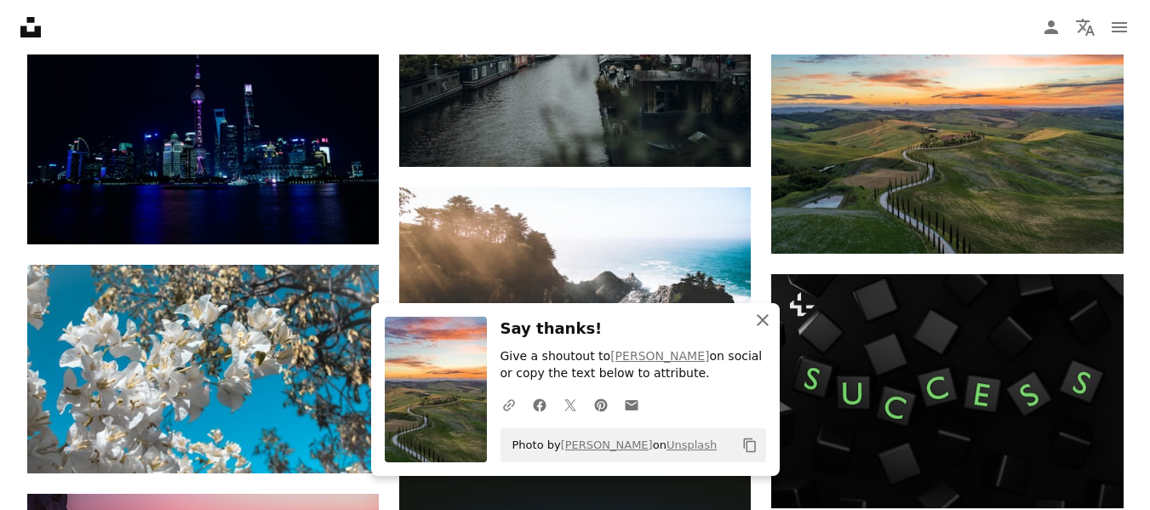
click at [762, 326] on icon "An X shape" at bounding box center [762, 320] width 20 height 20
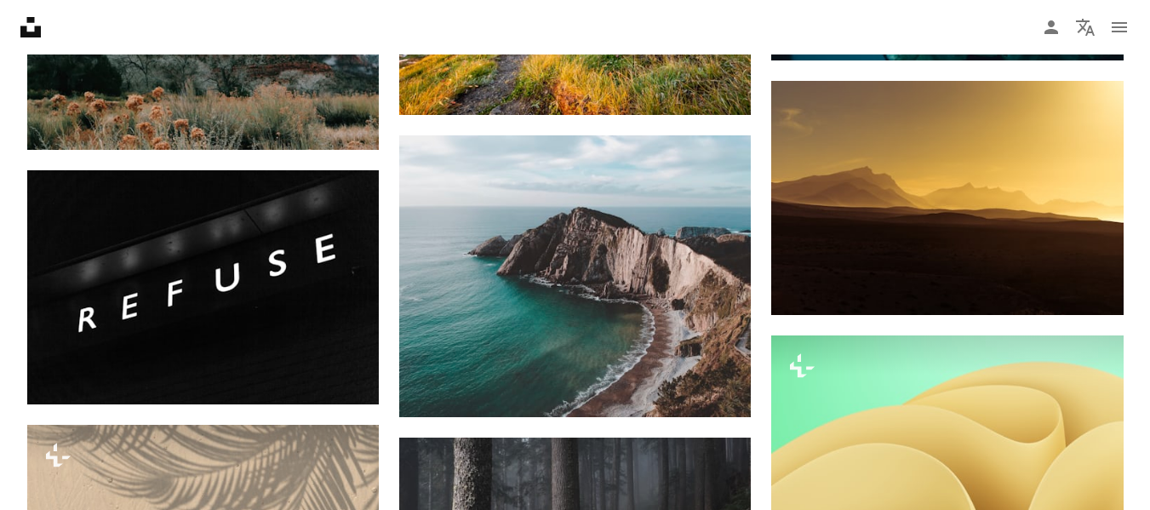
scroll to position [15154, 0]
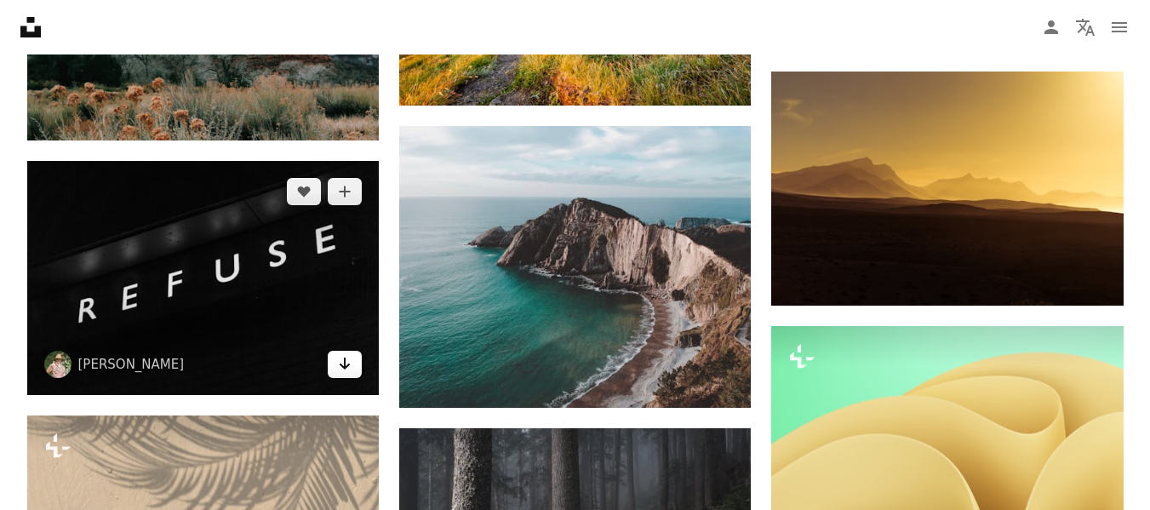
click at [345, 359] on icon "Download" at bounding box center [345, 364] width 11 height 12
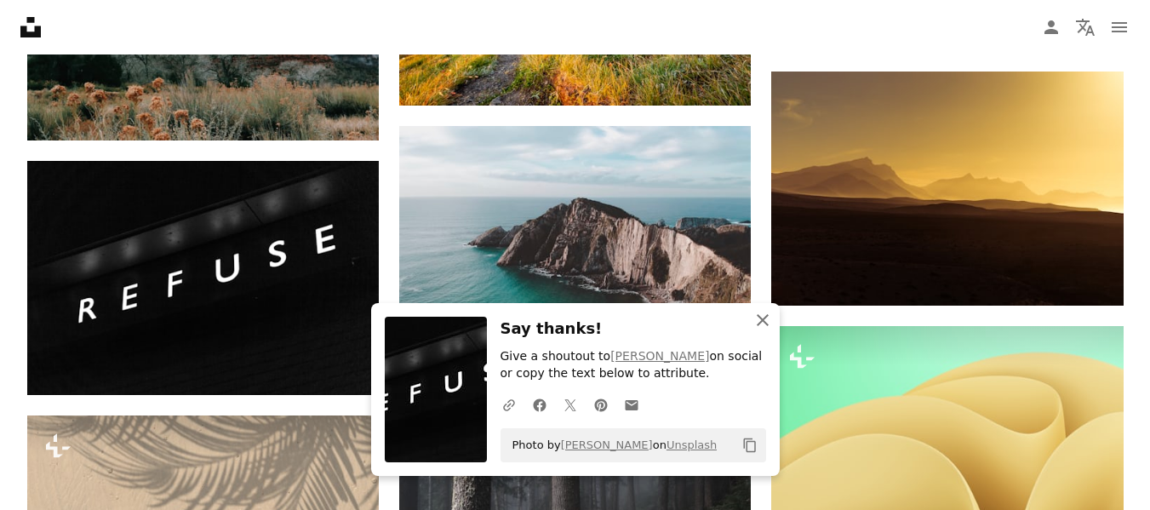
click at [750, 315] on button "An X shape Close" at bounding box center [763, 320] width 34 height 34
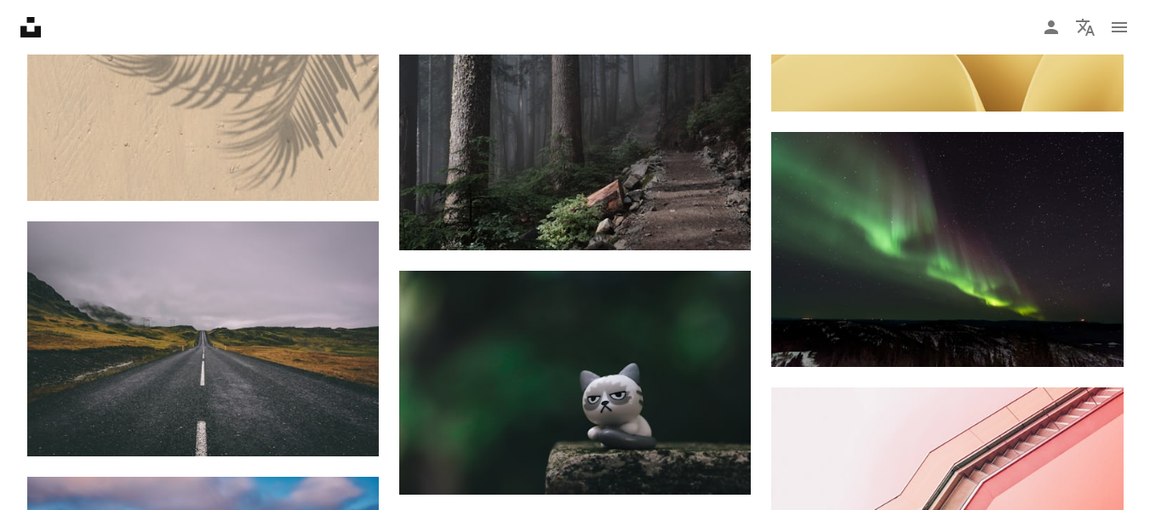
scroll to position [15665, 0]
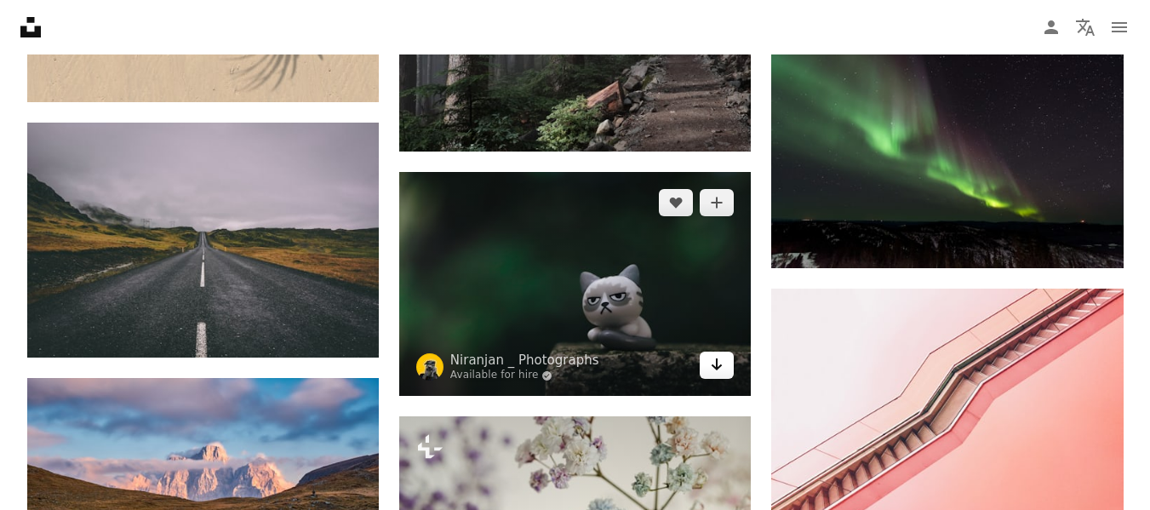
click at [722, 361] on icon "Arrow pointing down" at bounding box center [717, 364] width 14 height 20
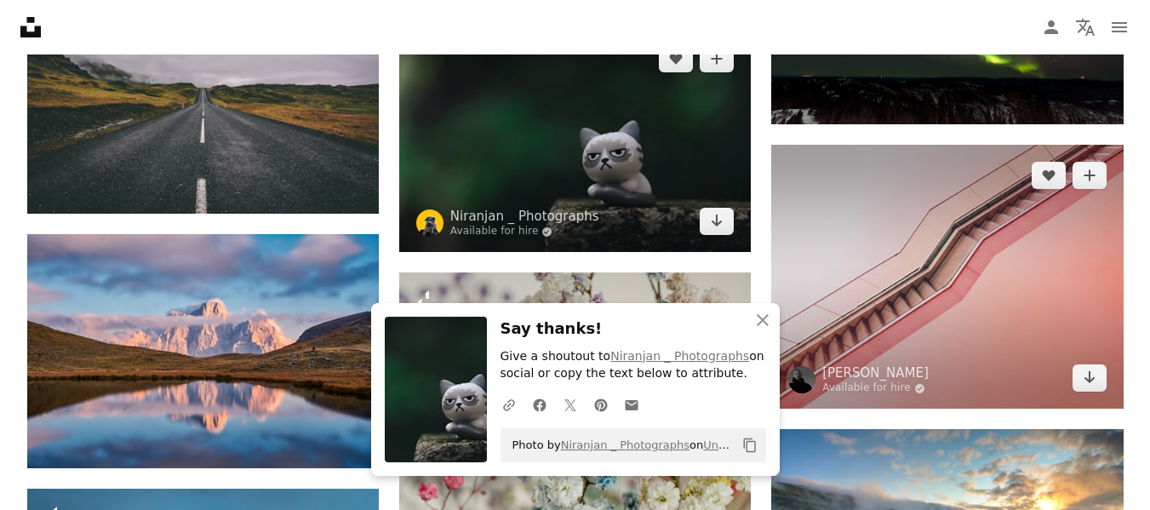
scroll to position [15835, 0]
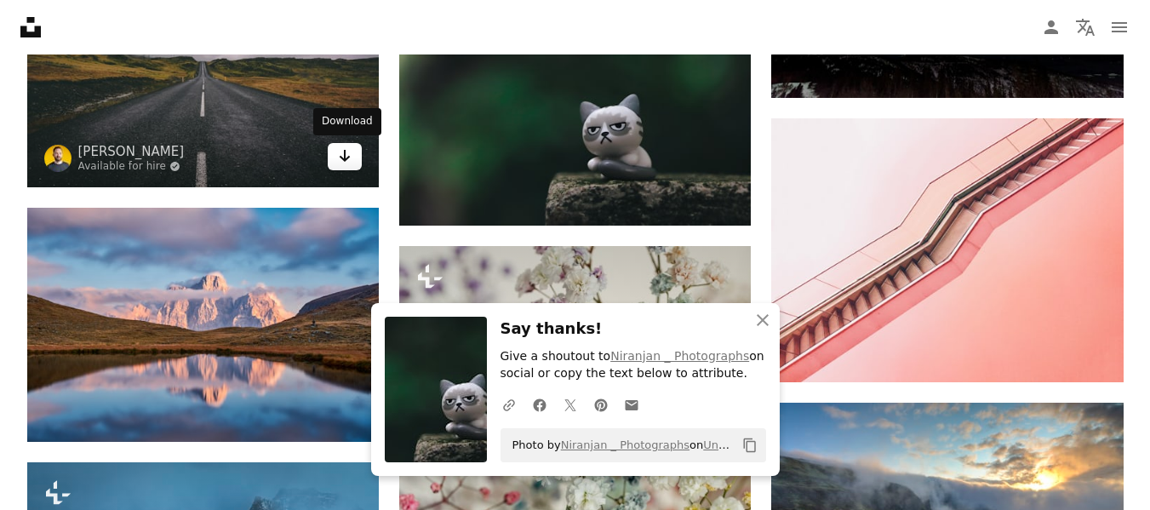
click at [343, 159] on icon "Download" at bounding box center [345, 156] width 11 height 12
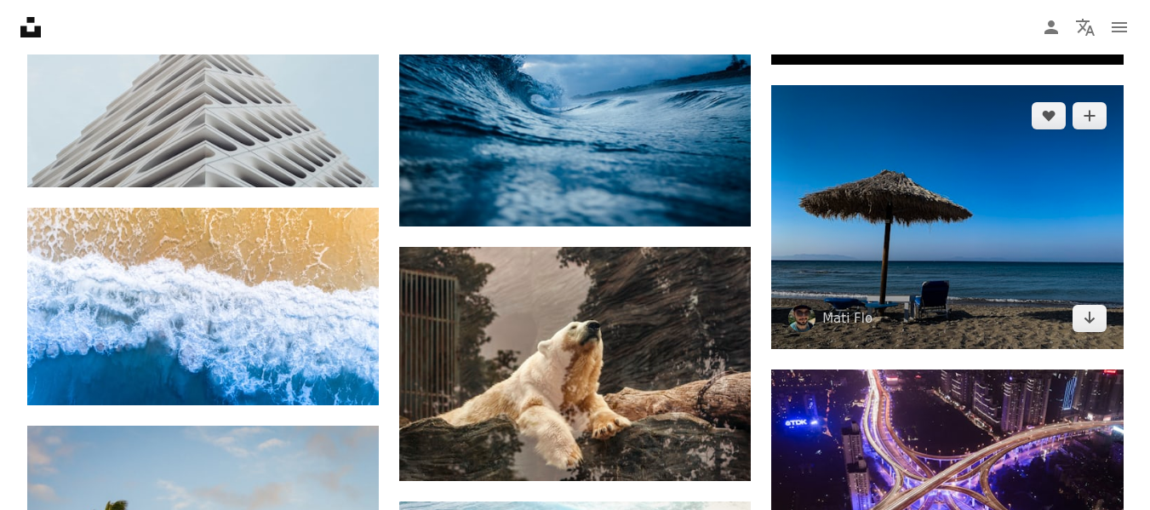
scroll to position [16686, 0]
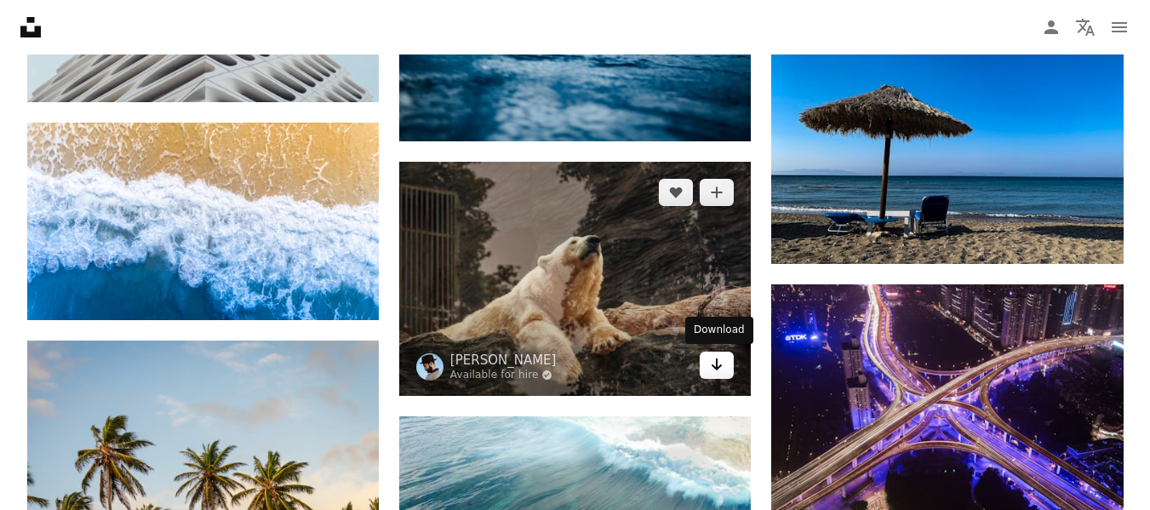
click at [725, 362] on link "Arrow pointing down" at bounding box center [717, 365] width 34 height 27
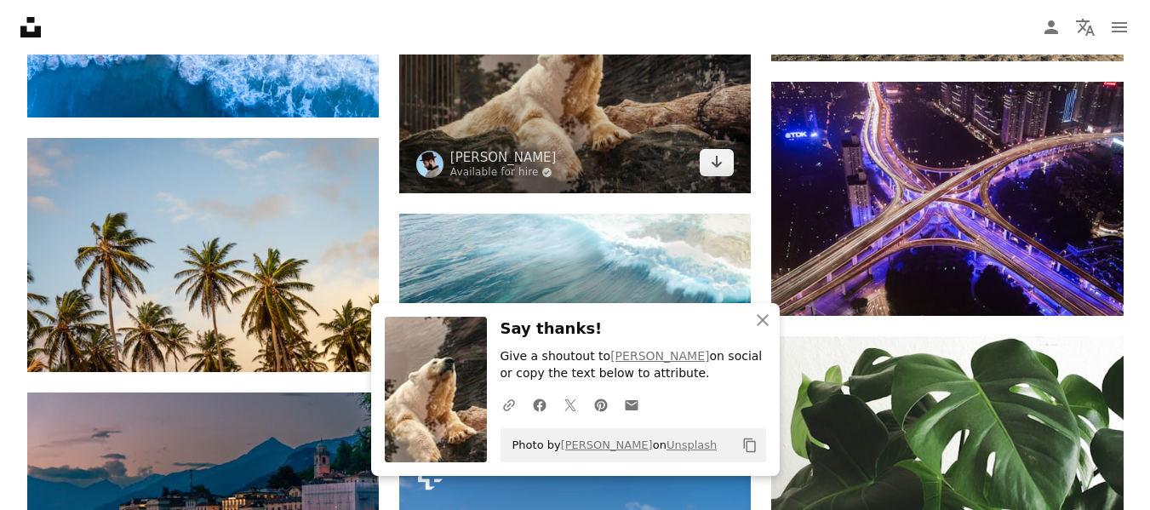
scroll to position [16942, 0]
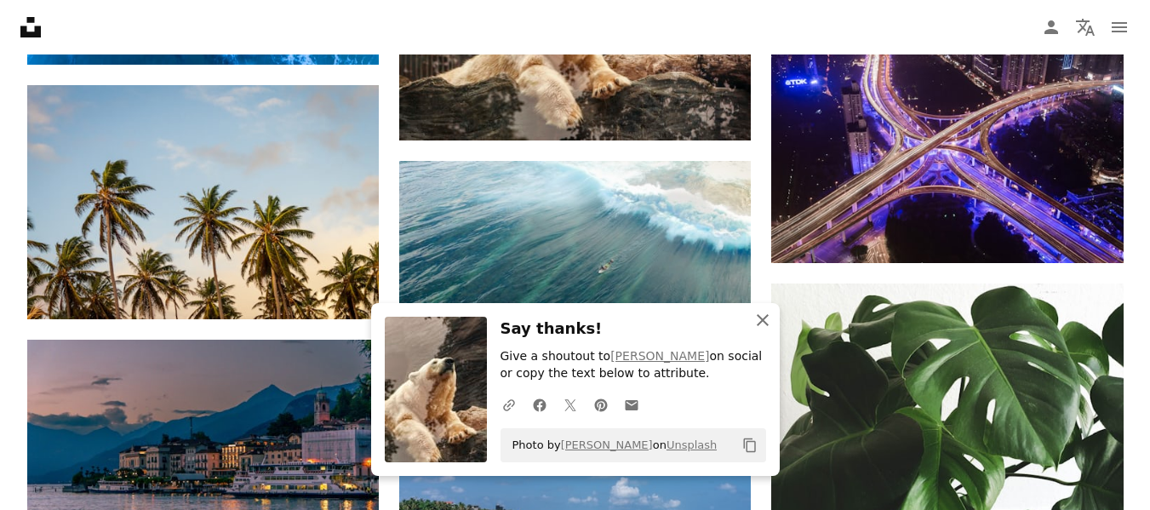
click at [761, 312] on icon "An X shape" at bounding box center [762, 320] width 20 height 20
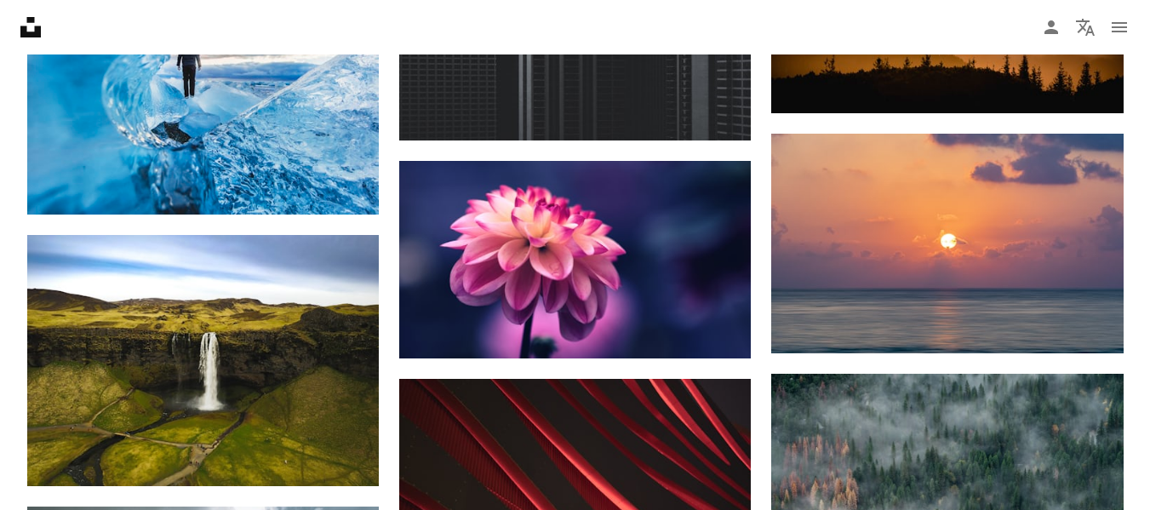
scroll to position [20517, 0]
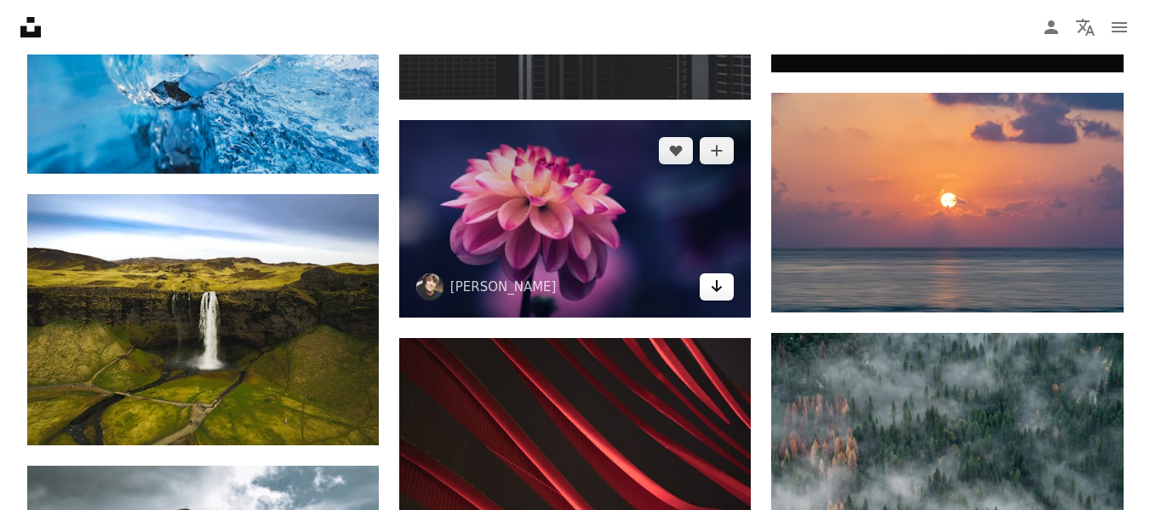
click at [717, 291] on icon "Arrow pointing down" at bounding box center [717, 286] width 14 height 20
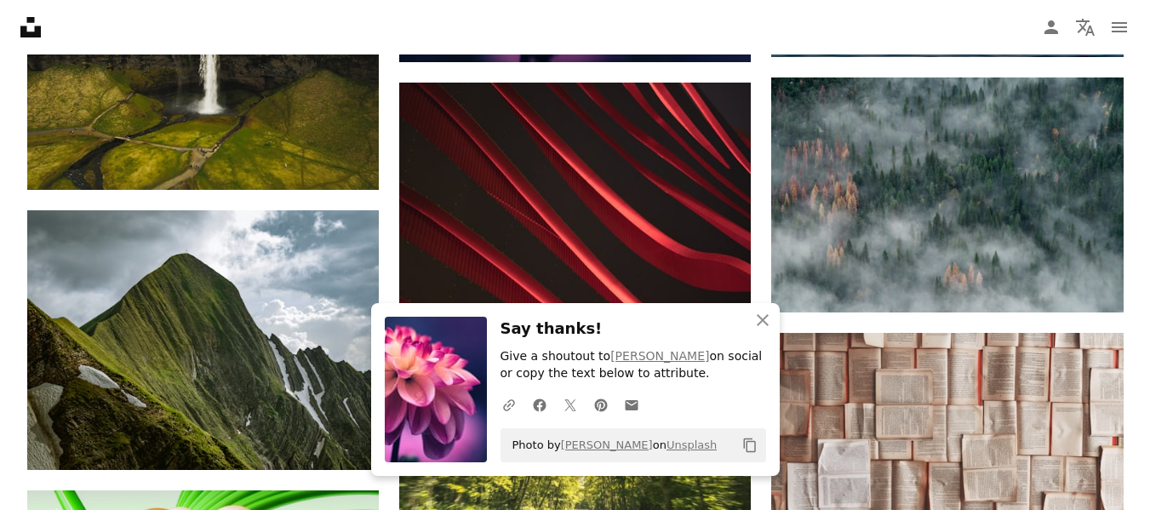
scroll to position [20857, 0]
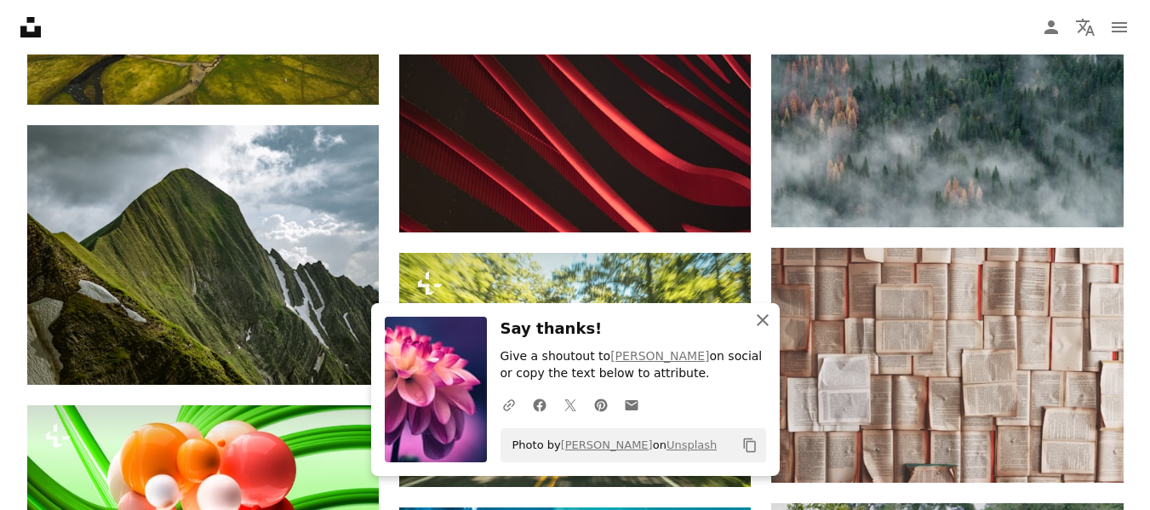
click at [761, 318] on icon "button" at bounding box center [763, 320] width 12 height 12
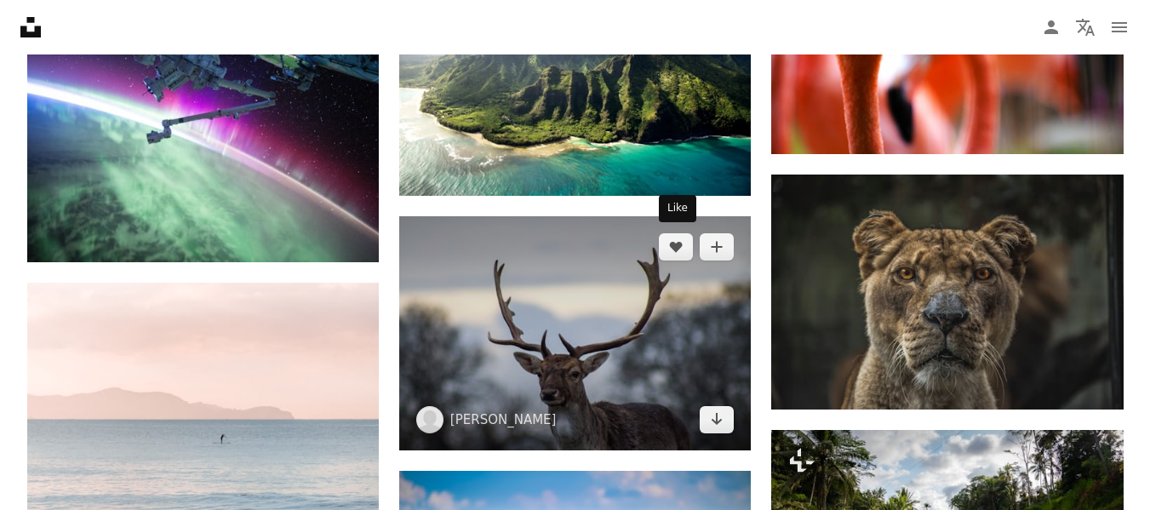
scroll to position [25454, 0]
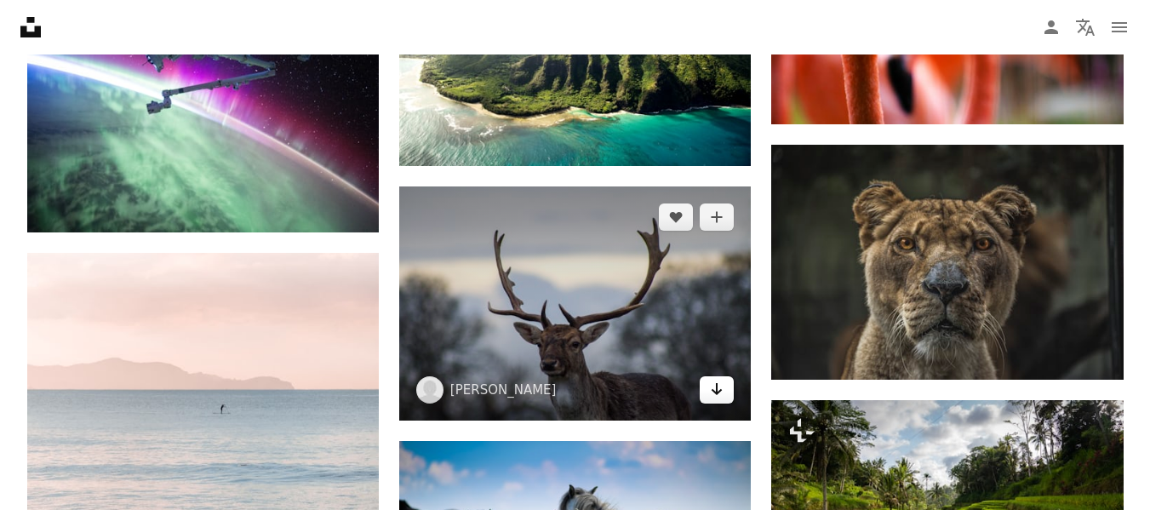
click at [718, 383] on icon "Download" at bounding box center [717, 389] width 11 height 12
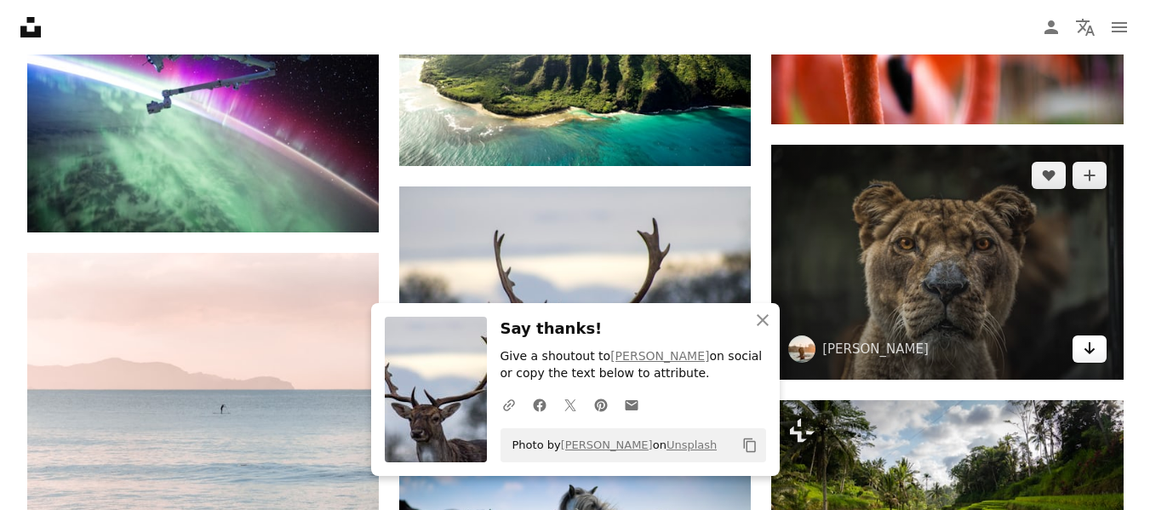
click at [1090, 350] on icon "Download" at bounding box center [1089, 348] width 11 height 12
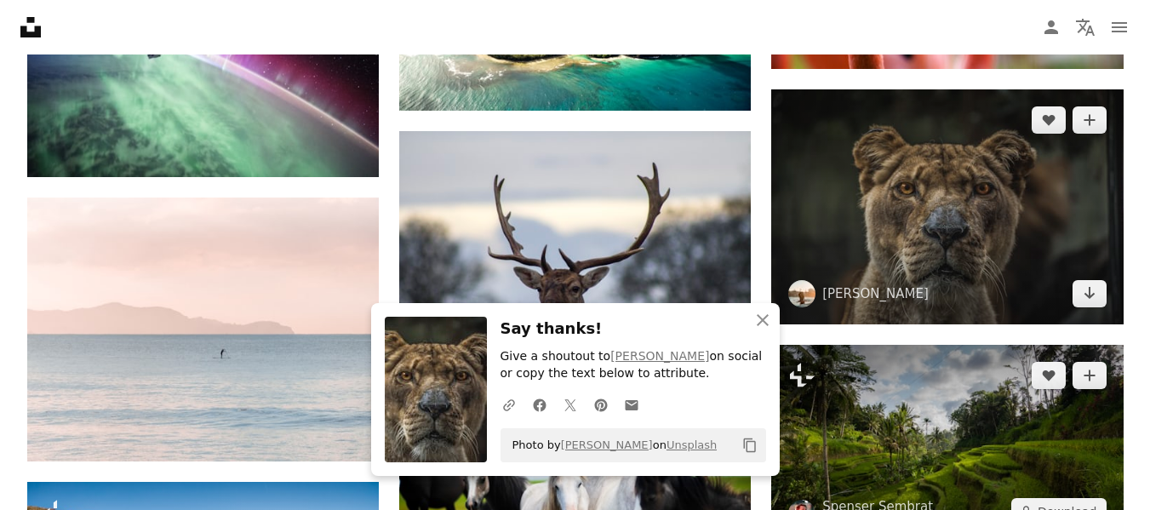
scroll to position [25539, 0]
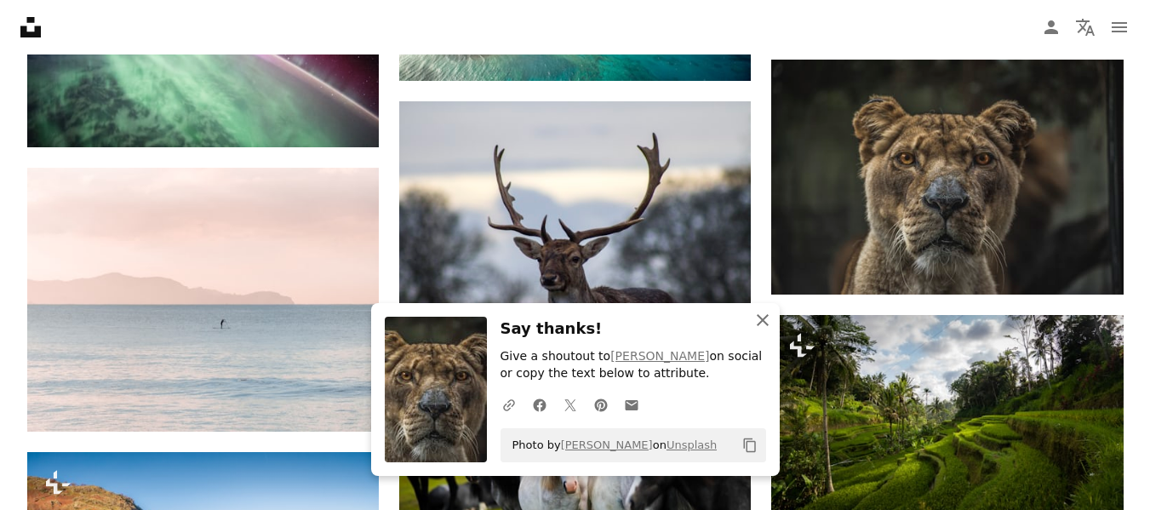
click at [767, 325] on icon "button" at bounding box center [763, 320] width 12 height 12
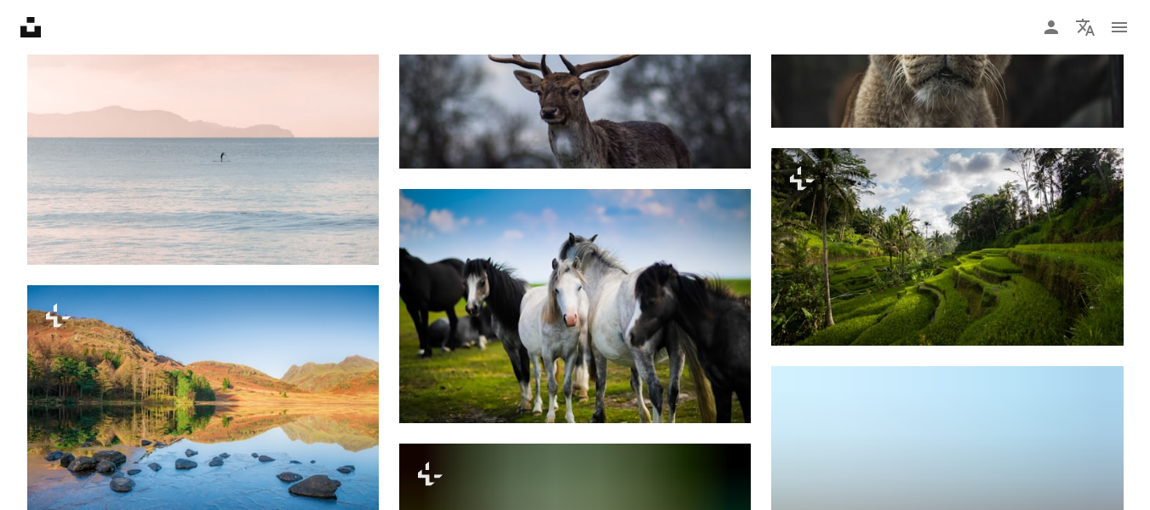
scroll to position [25709, 0]
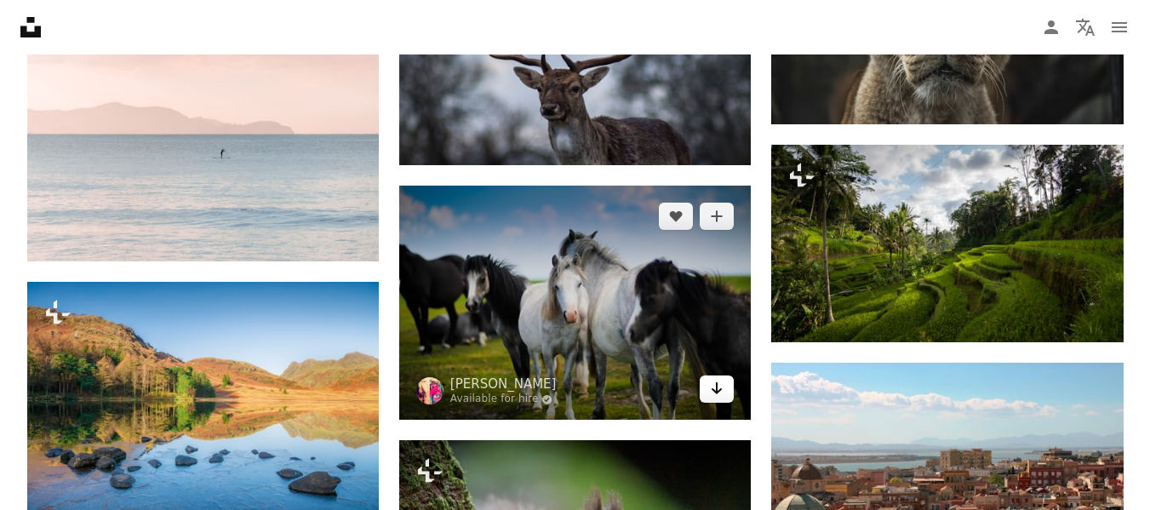
click at [720, 383] on icon "Arrow pointing down" at bounding box center [717, 388] width 14 height 20
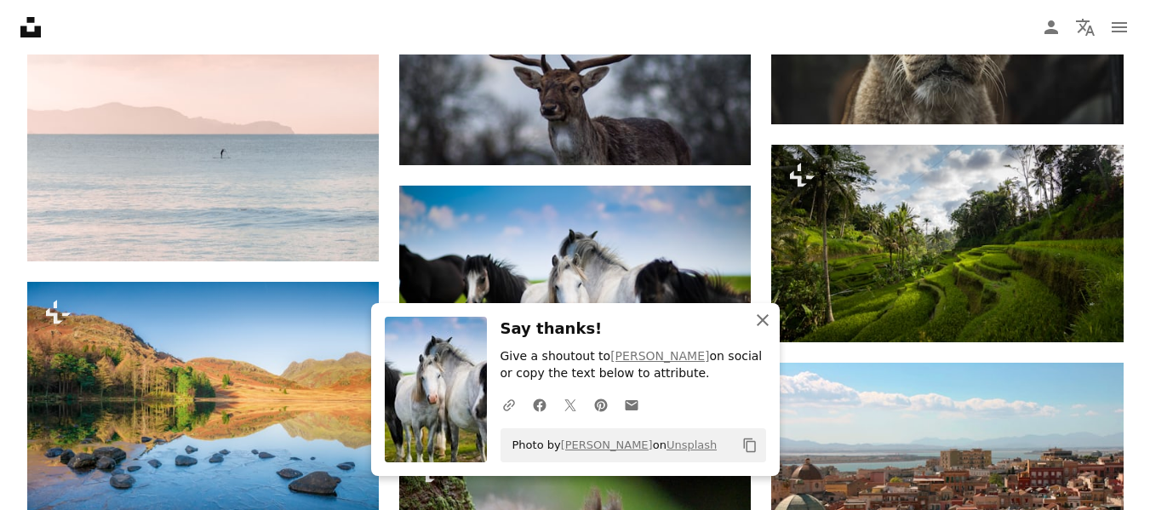
click at [766, 324] on icon "button" at bounding box center [763, 320] width 12 height 12
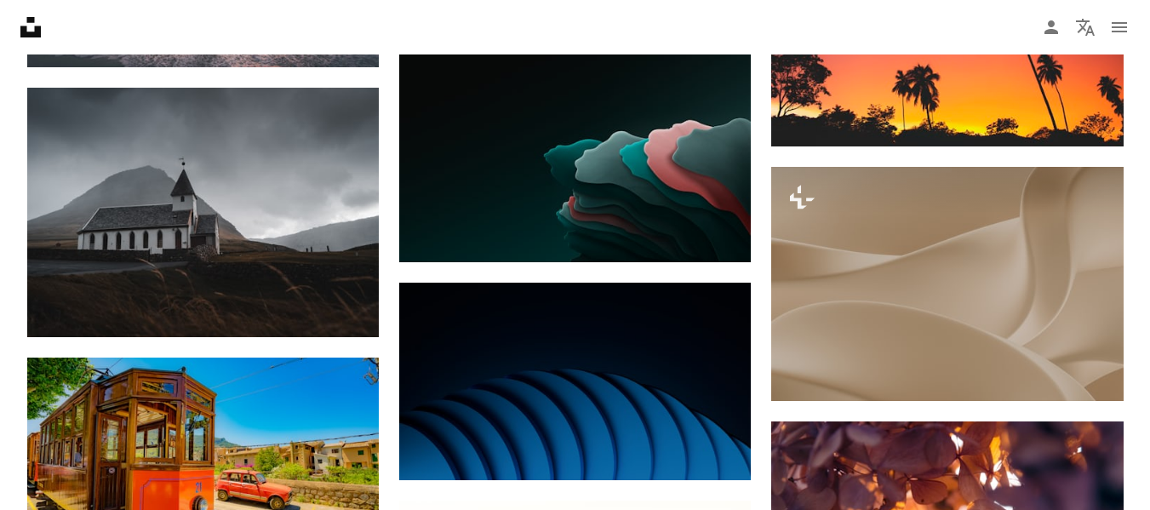
scroll to position [27667, 0]
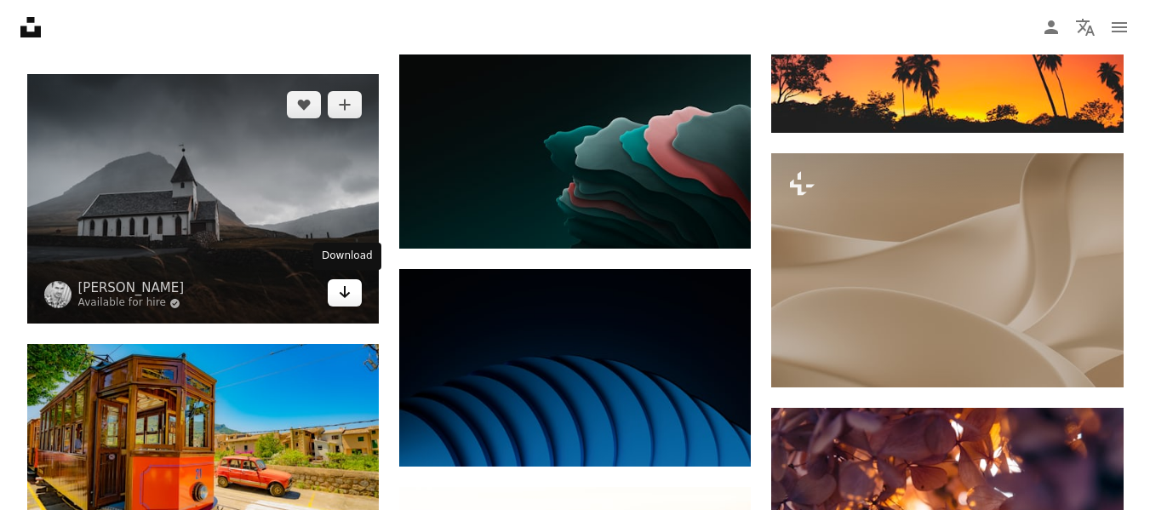
click at [343, 291] on icon "Arrow pointing down" at bounding box center [345, 292] width 14 height 20
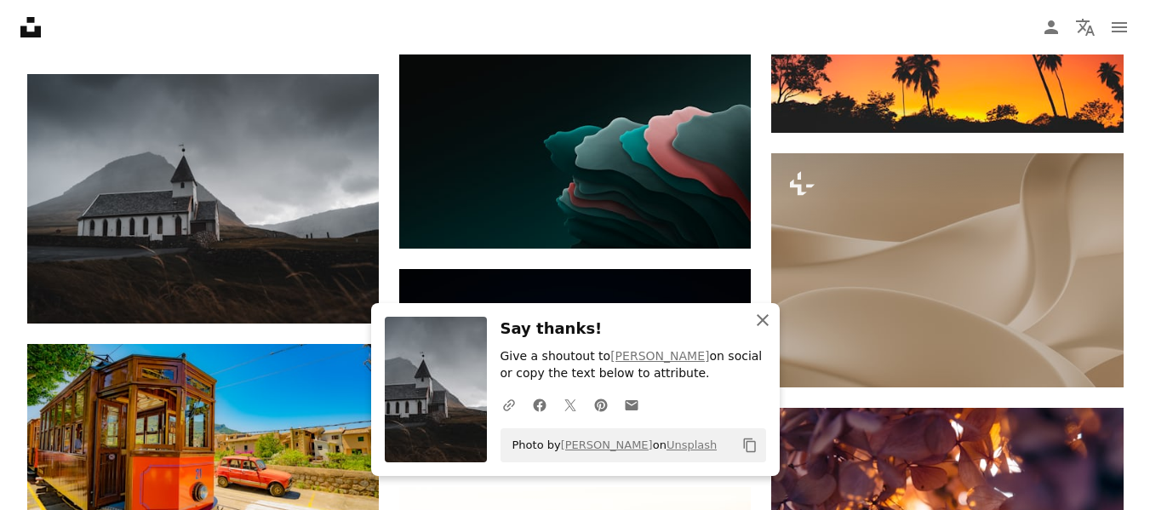
click at [764, 319] on icon "An X shape" at bounding box center [762, 320] width 20 height 20
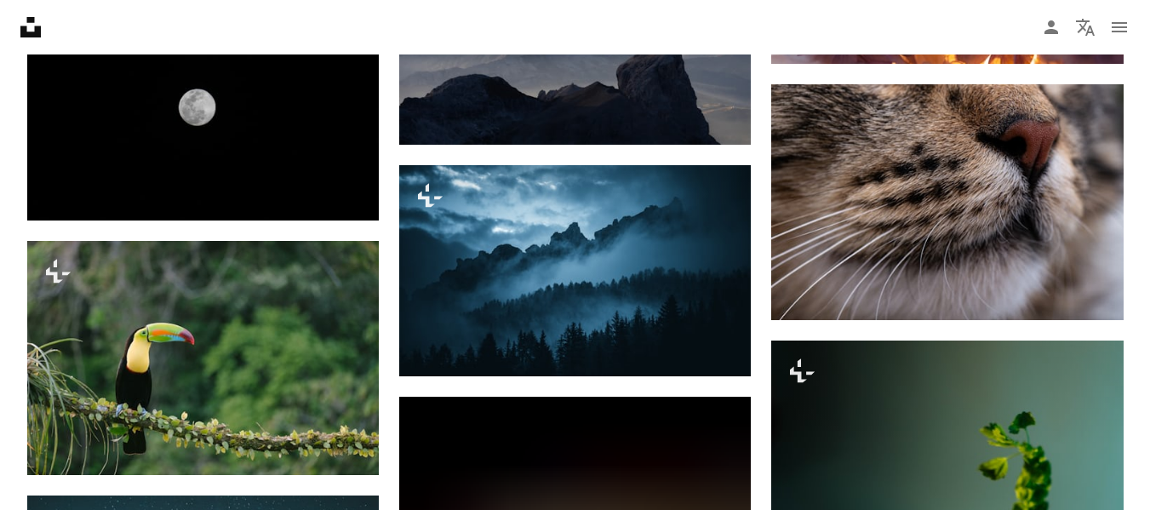
scroll to position [28263, 0]
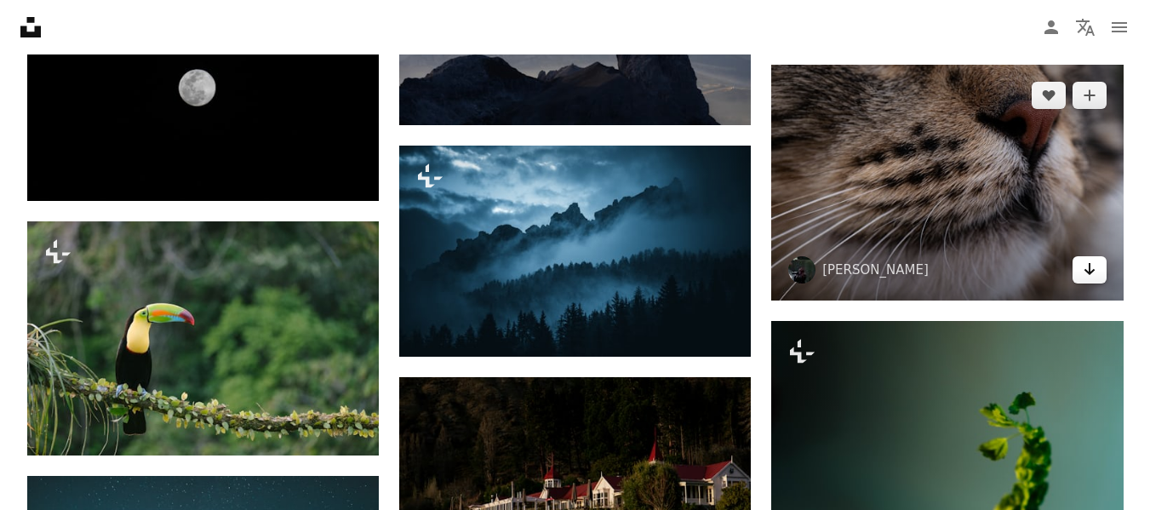
click at [1083, 271] on icon "Arrow pointing down" at bounding box center [1090, 269] width 14 height 20
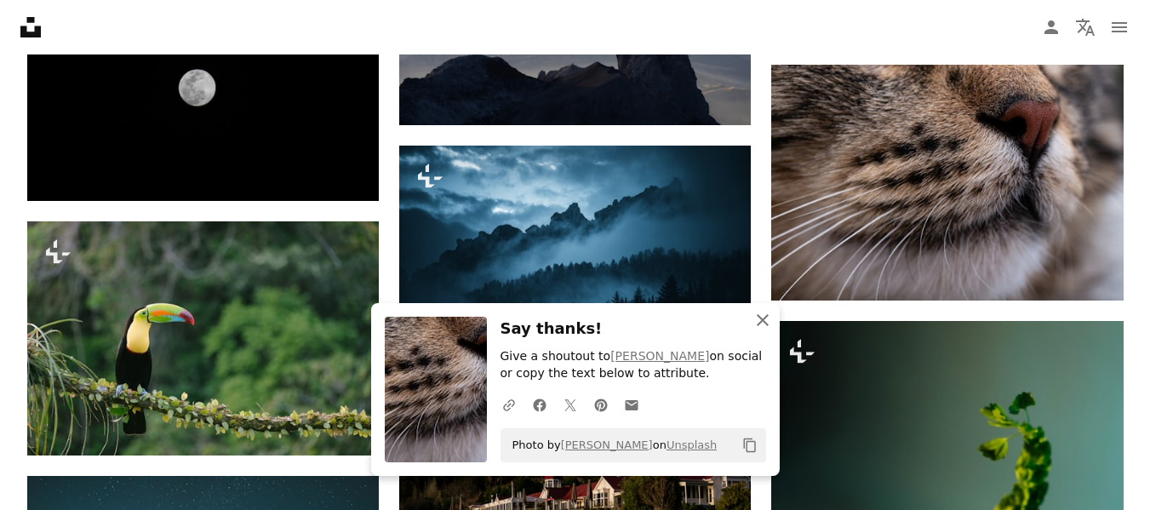
click at [763, 312] on icon "An X shape" at bounding box center [762, 320] width 20 height 20
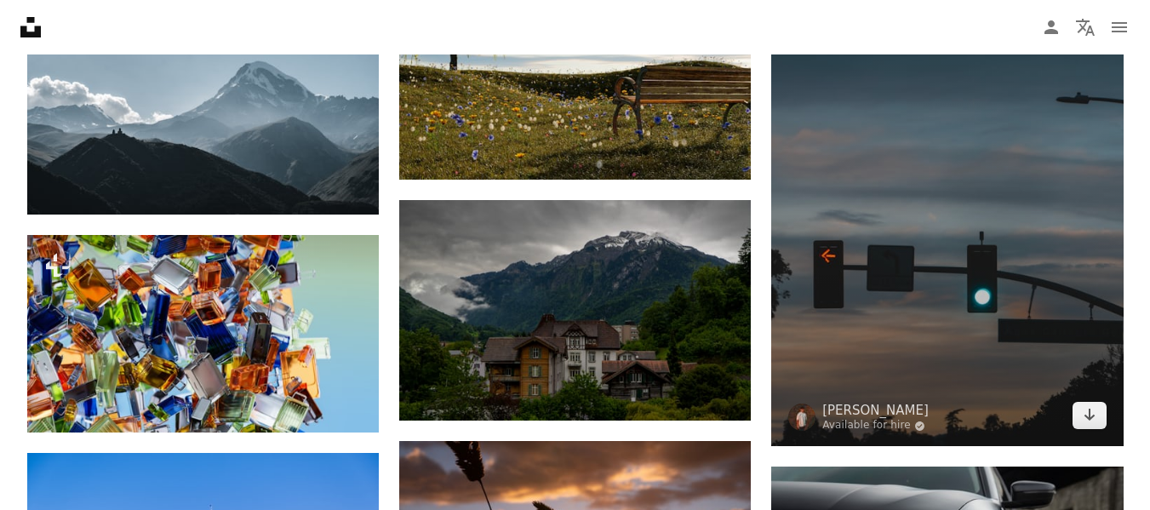
scroll to position [32519, 0]
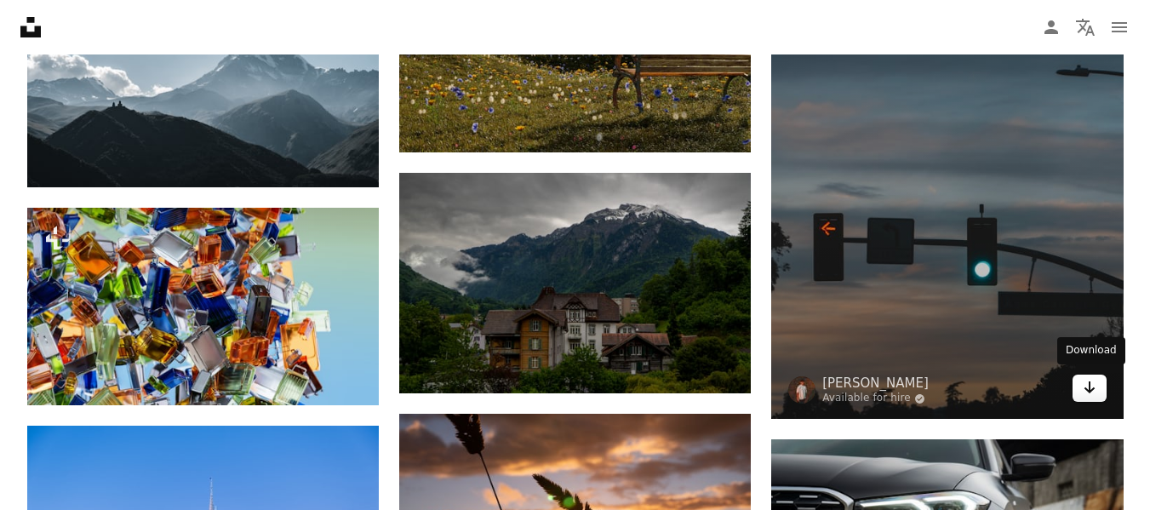
click at [1089, 381] on icon "Download" at bounding box center [1089, 387] width 11 height 12
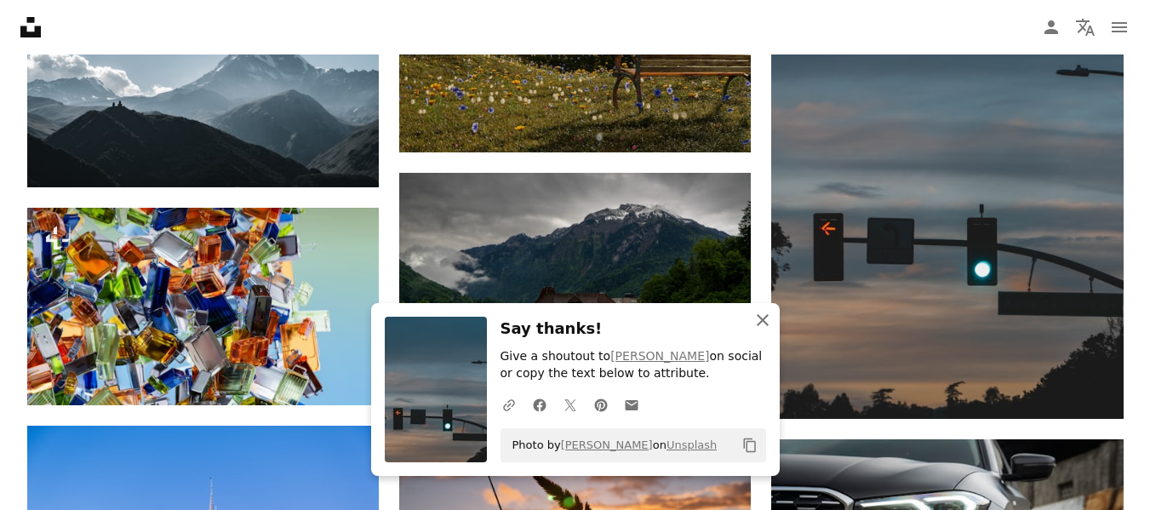
click at [755, 321] on icon "An X shape" at bounding box center [762, 320] width 20 height 20
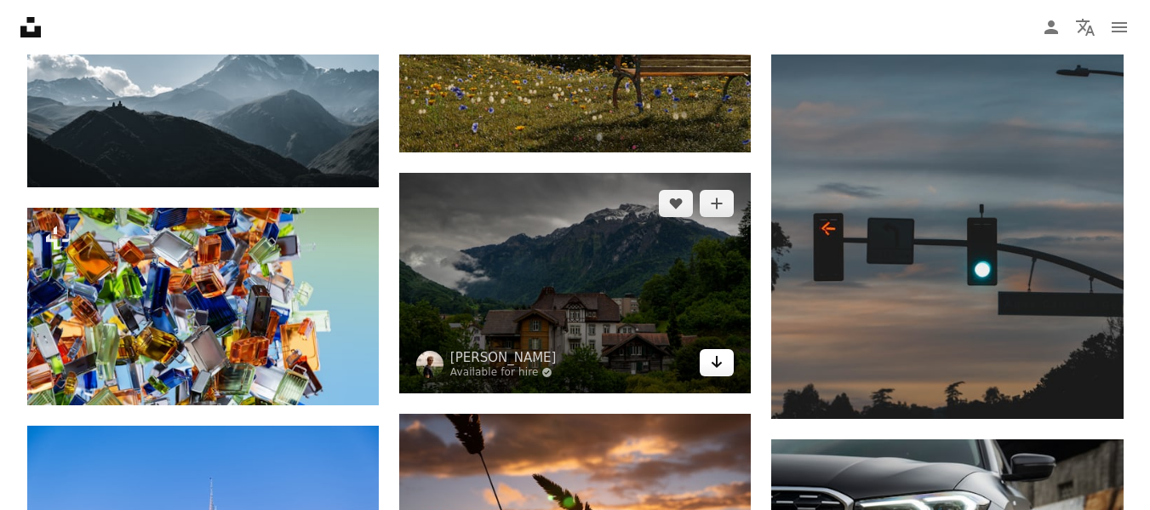
click at [724, 353] on icon "Arrow pointing down" at bounding box center [717, 362] width 14 height 20
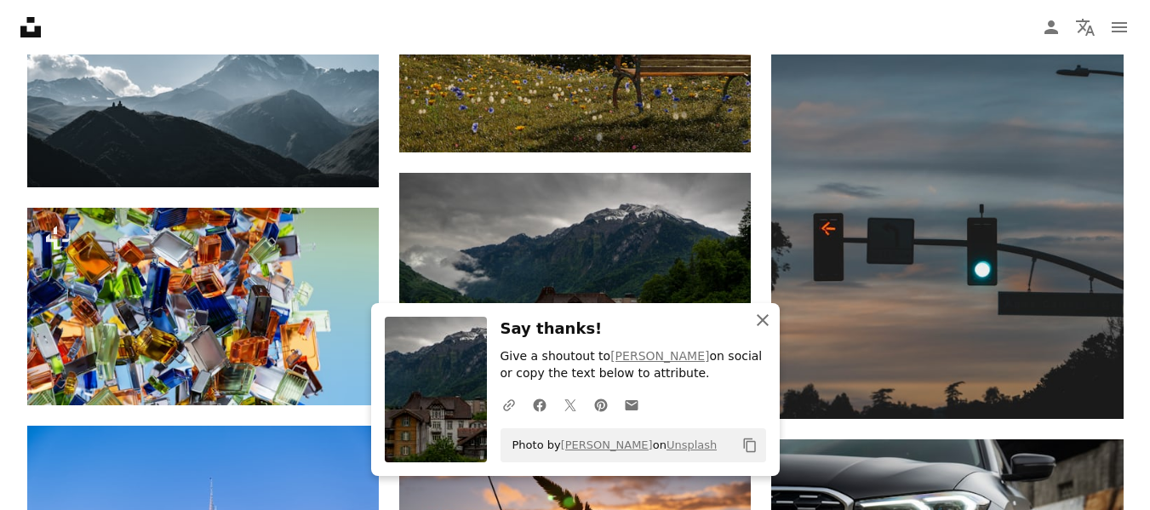
click at [759, 317] on icon "button" at bounding box center [763, 320] width 12 height 12
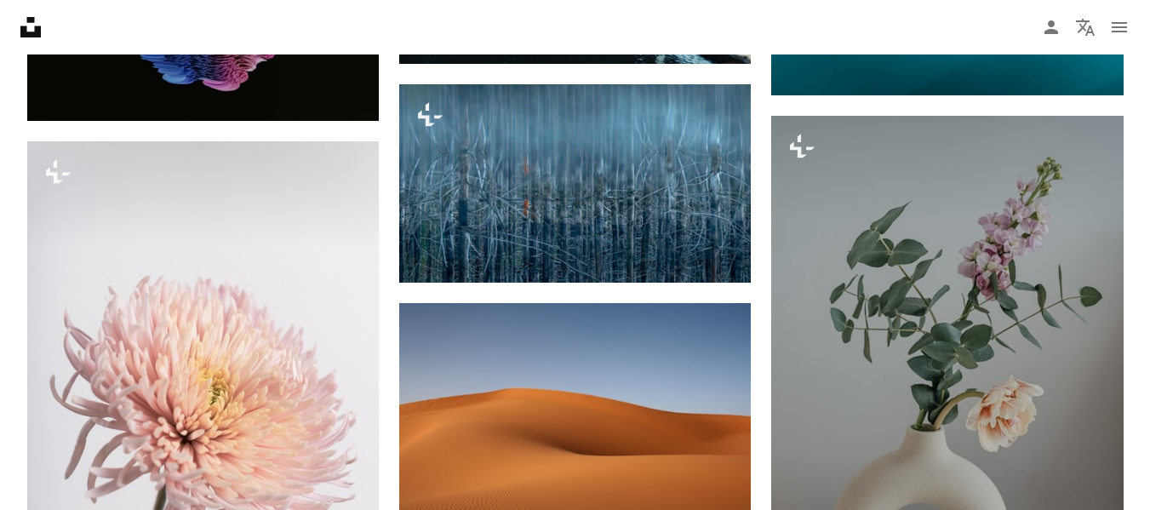
scroll to position [39073, 0]
